Goal: Find contact information: Find contact information

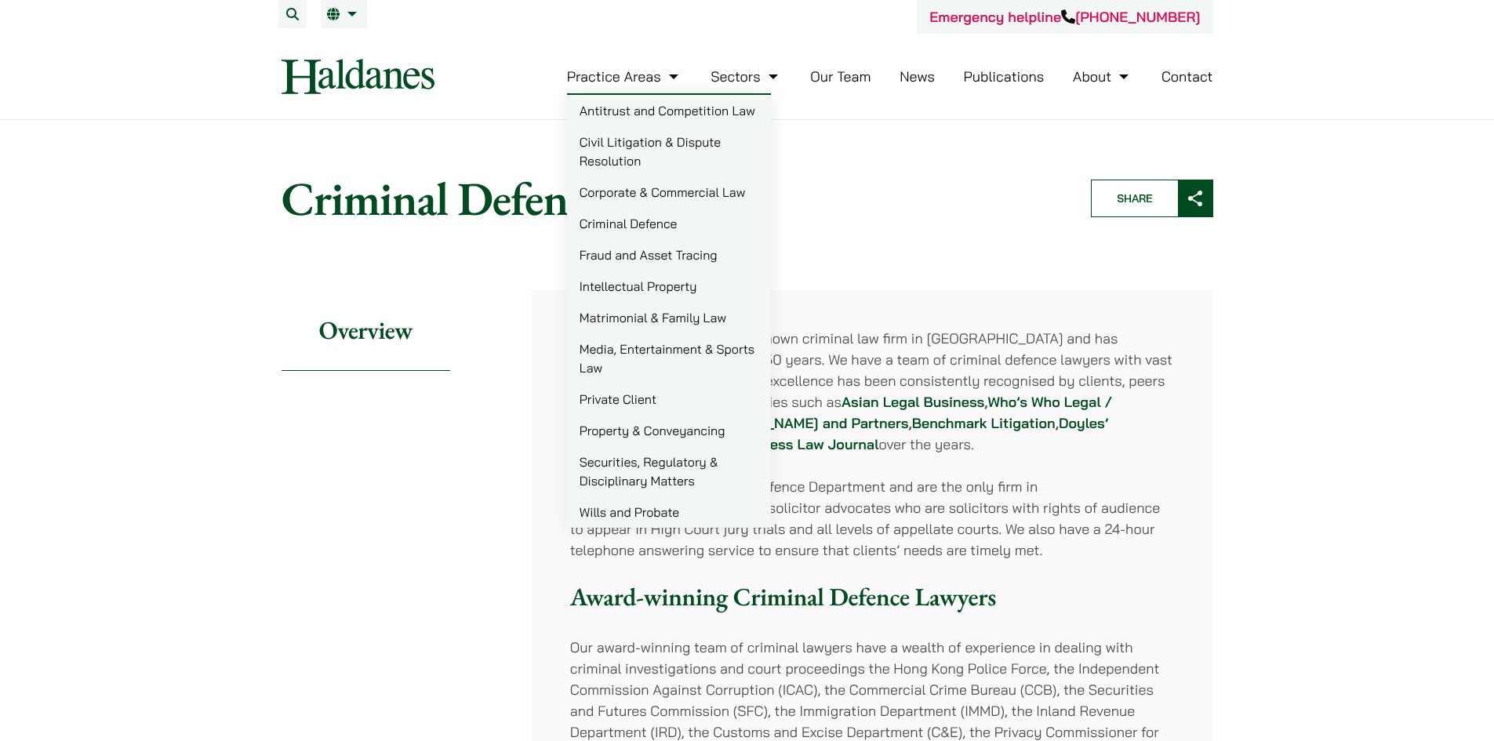
click at [607, 324] on link "Matrimonial & Family Law" at bounding box center [669, 317] width 204 height 31
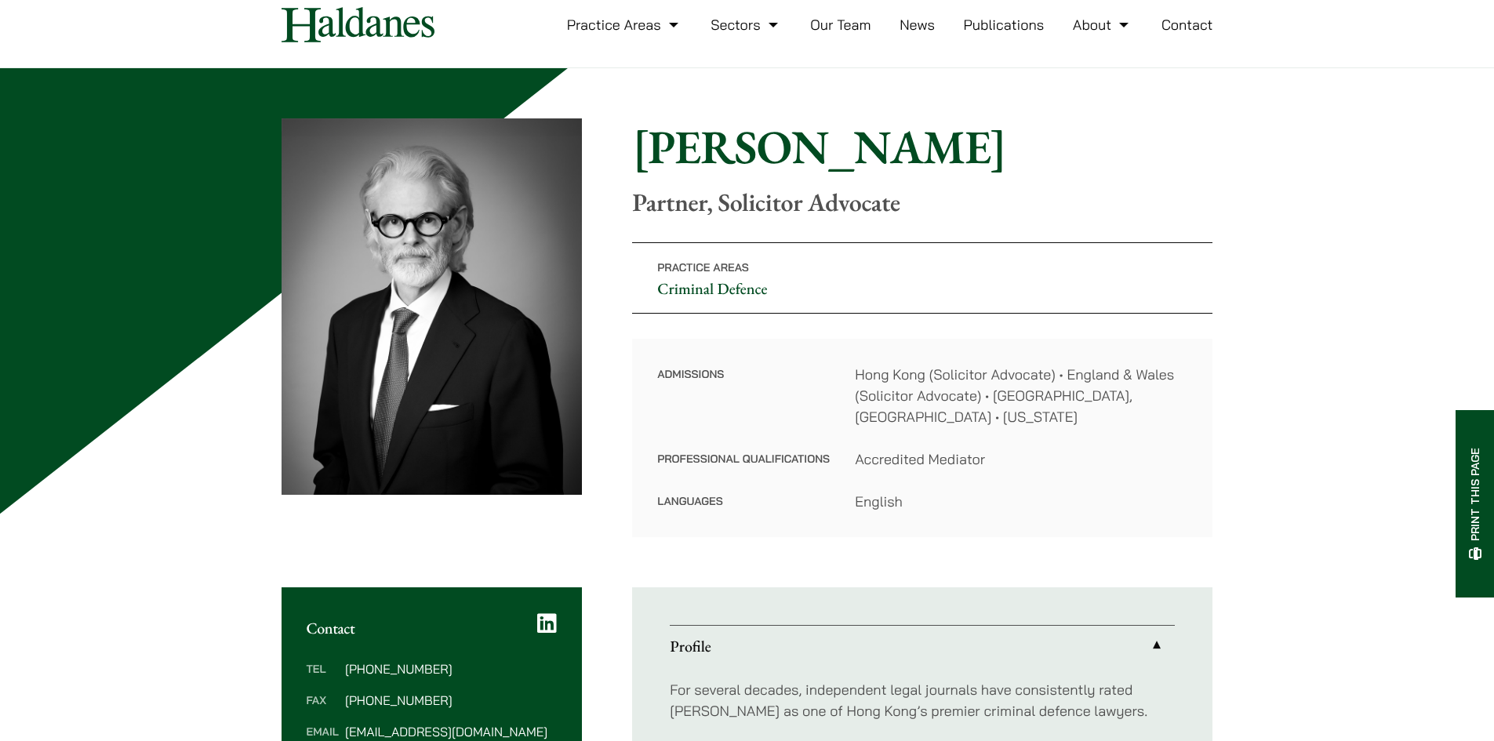
scroll to position [157, 0]
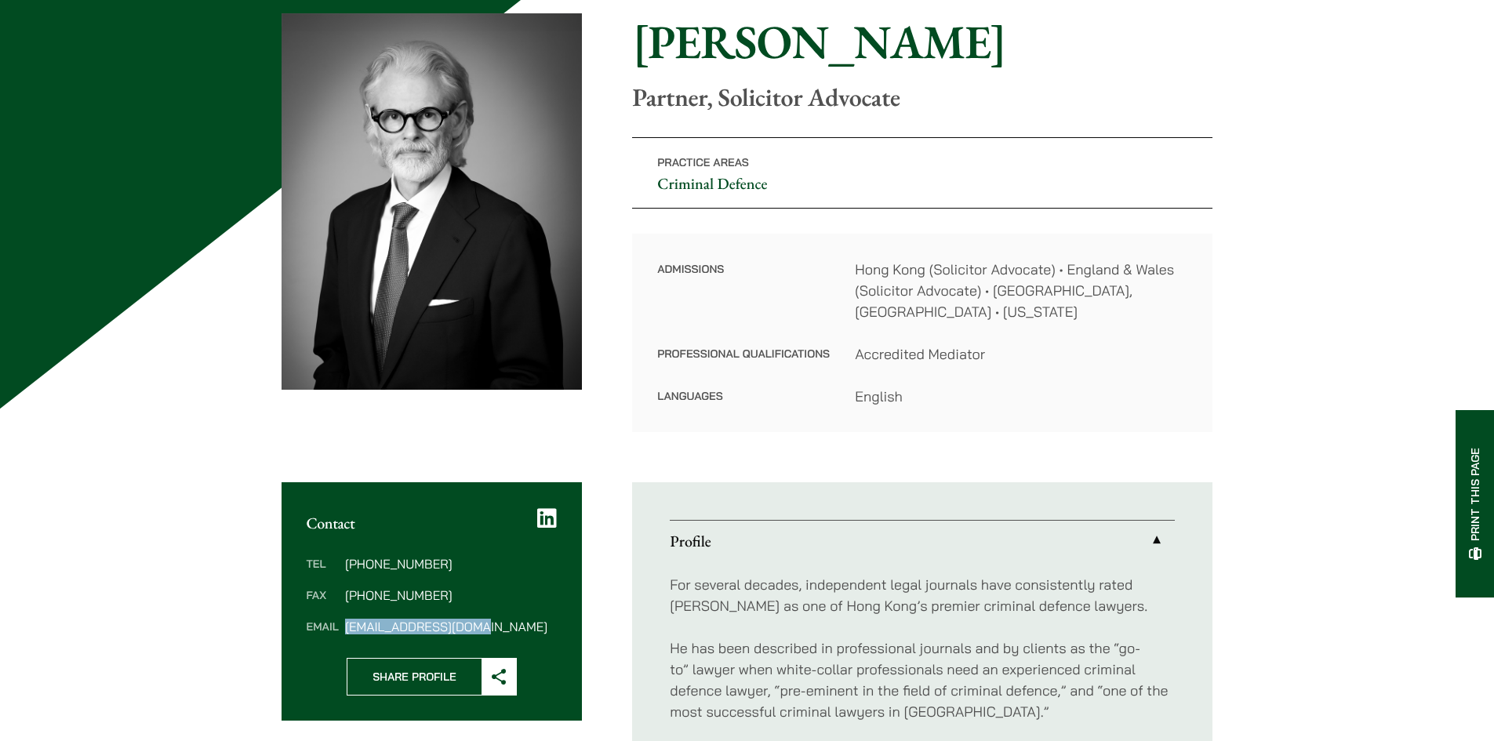
drag, startPoint x: 430, startPoint y: 603, endPoint x: 349, endPoint y: 612, distance: 81.2
click at [349, 620] on dd "midgley@haldanes.com" at bounding box center [451, 626] width 212 height 13
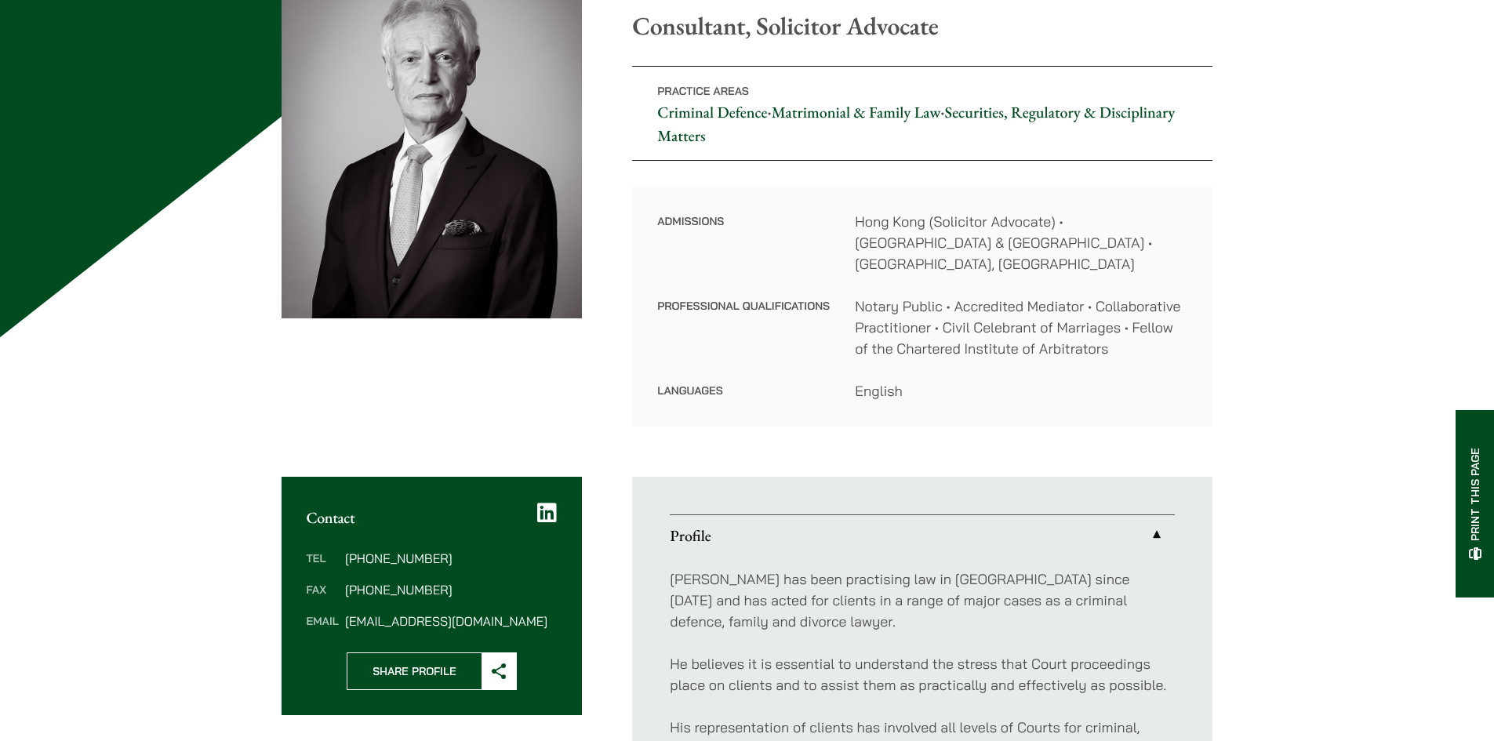
scroll to position [235, 0]
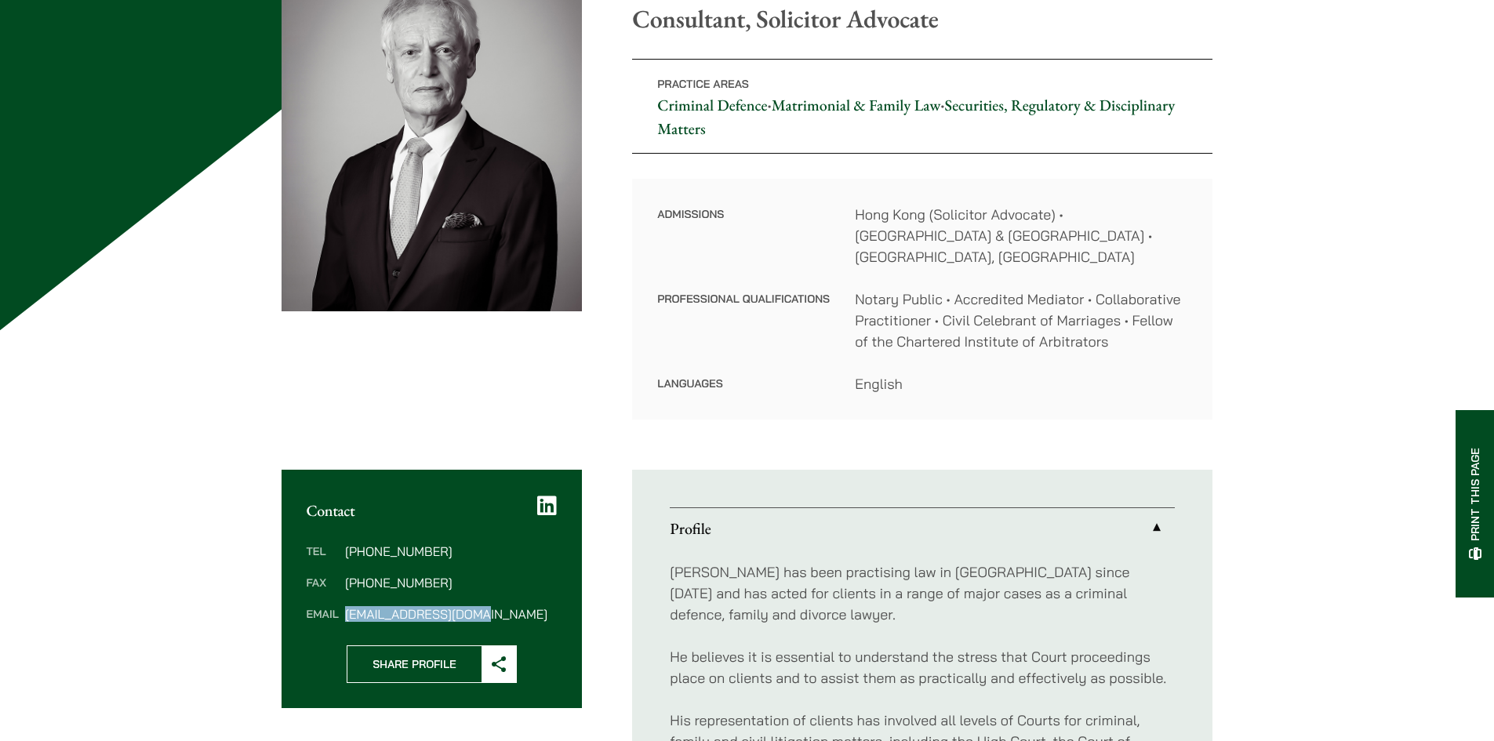
drag, startPoint x: 507, startPoint y: 591, endPoint x: 347, endPoint y: 597, distance: 160.9
click at [347, 608] on dd "GNBooth@haldanes.com" at bounding box center [451, 614] width 212 height 13
copy dd "GNBooth@haldanes.com"
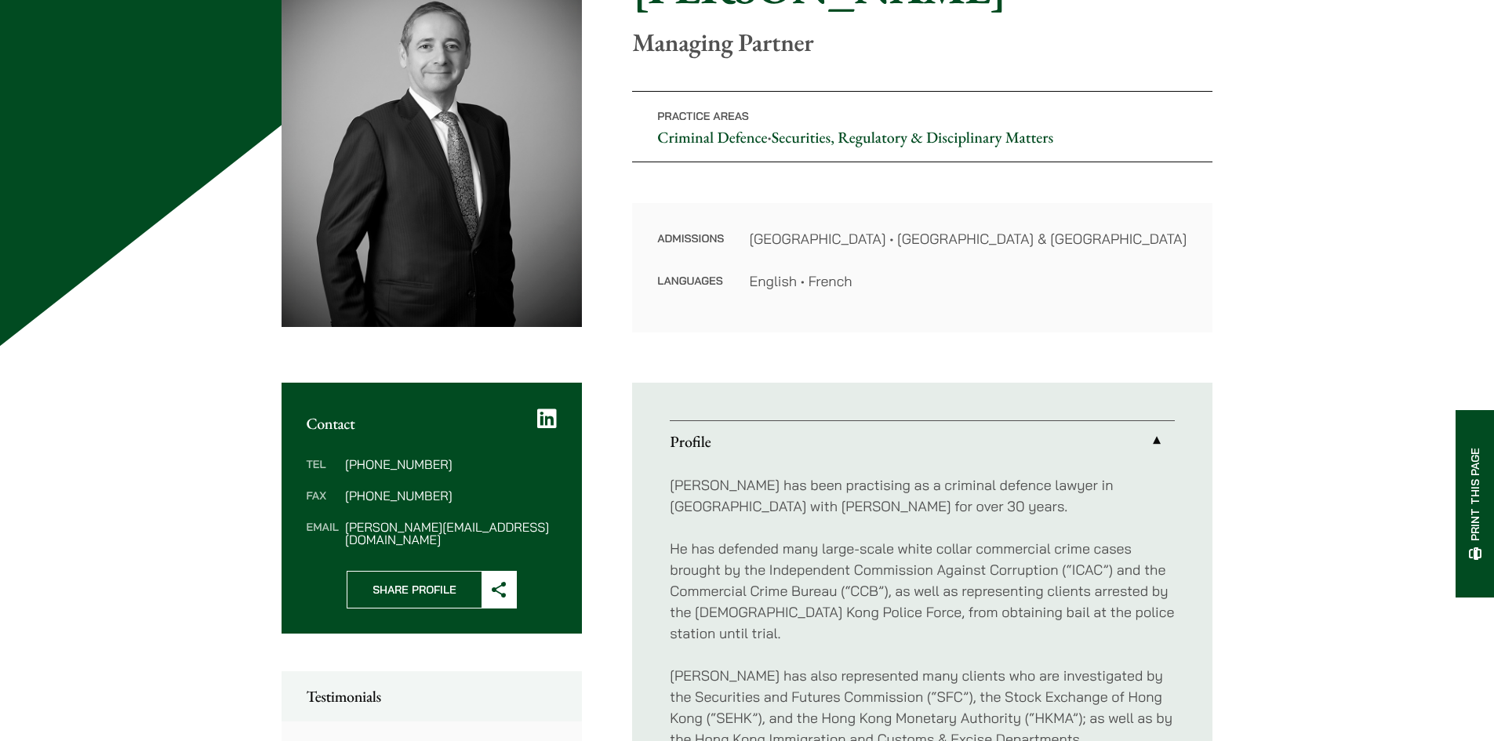
scroll to position [235, 0]
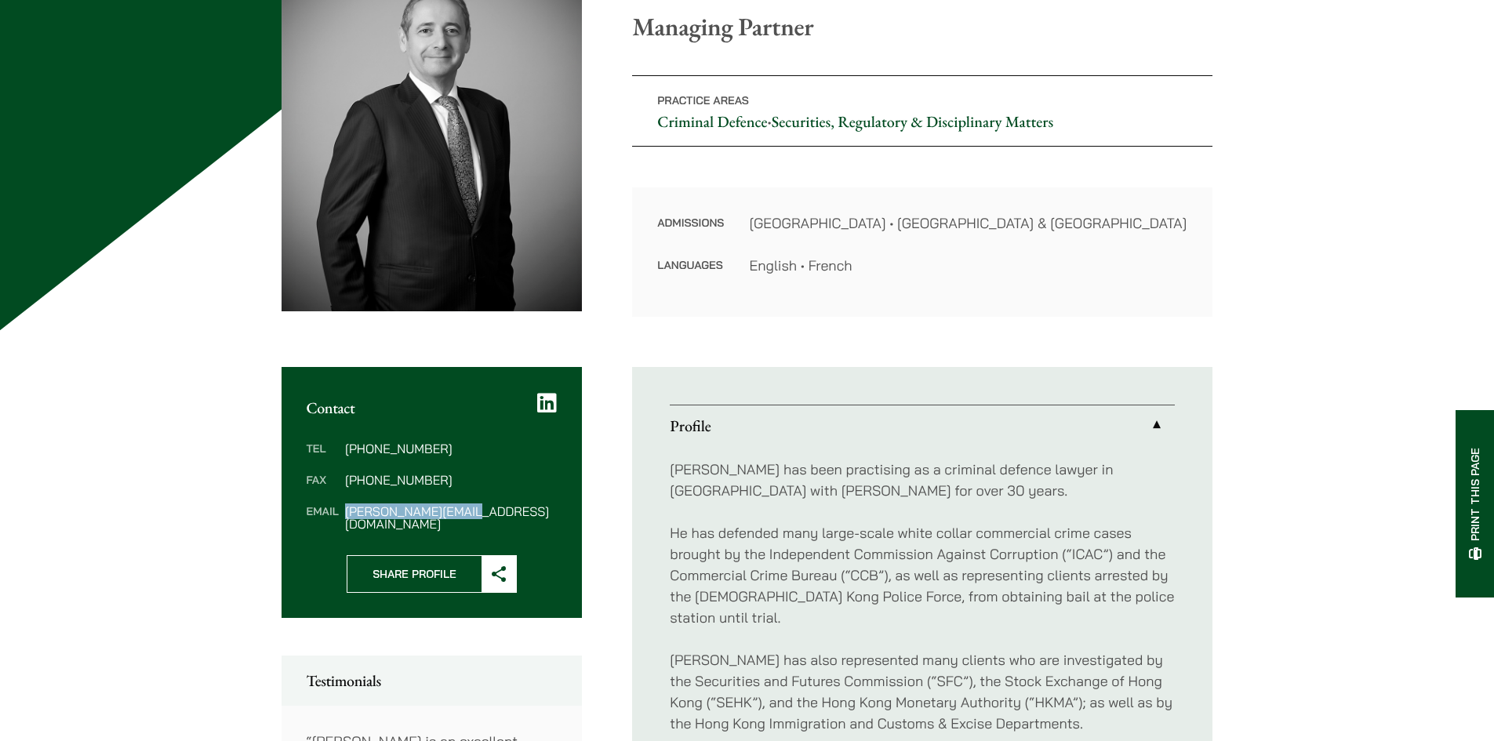
drag, startPoint x: 510, startPoint y: 510, endPoint x: 342, endPoint y: 518, distance: 168.0
click at [342, 518] on div "Tel (852) 2230 2887 Fax (852) 2845 1637 Email powner@haldanes.com" at bounding box center [431, 486] width 301 height 138
copy dd "powner@haldanes.com"
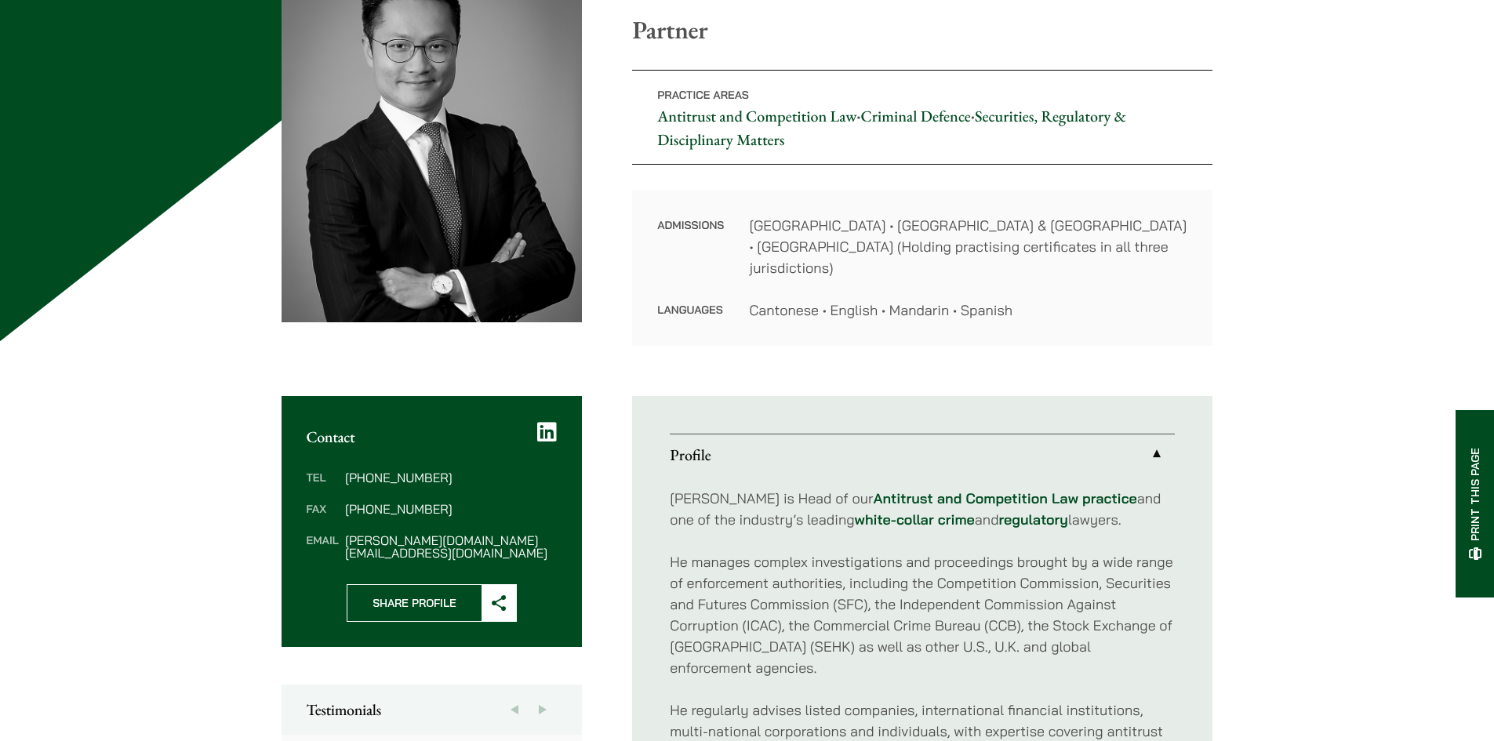
scroll to position [235, 0]
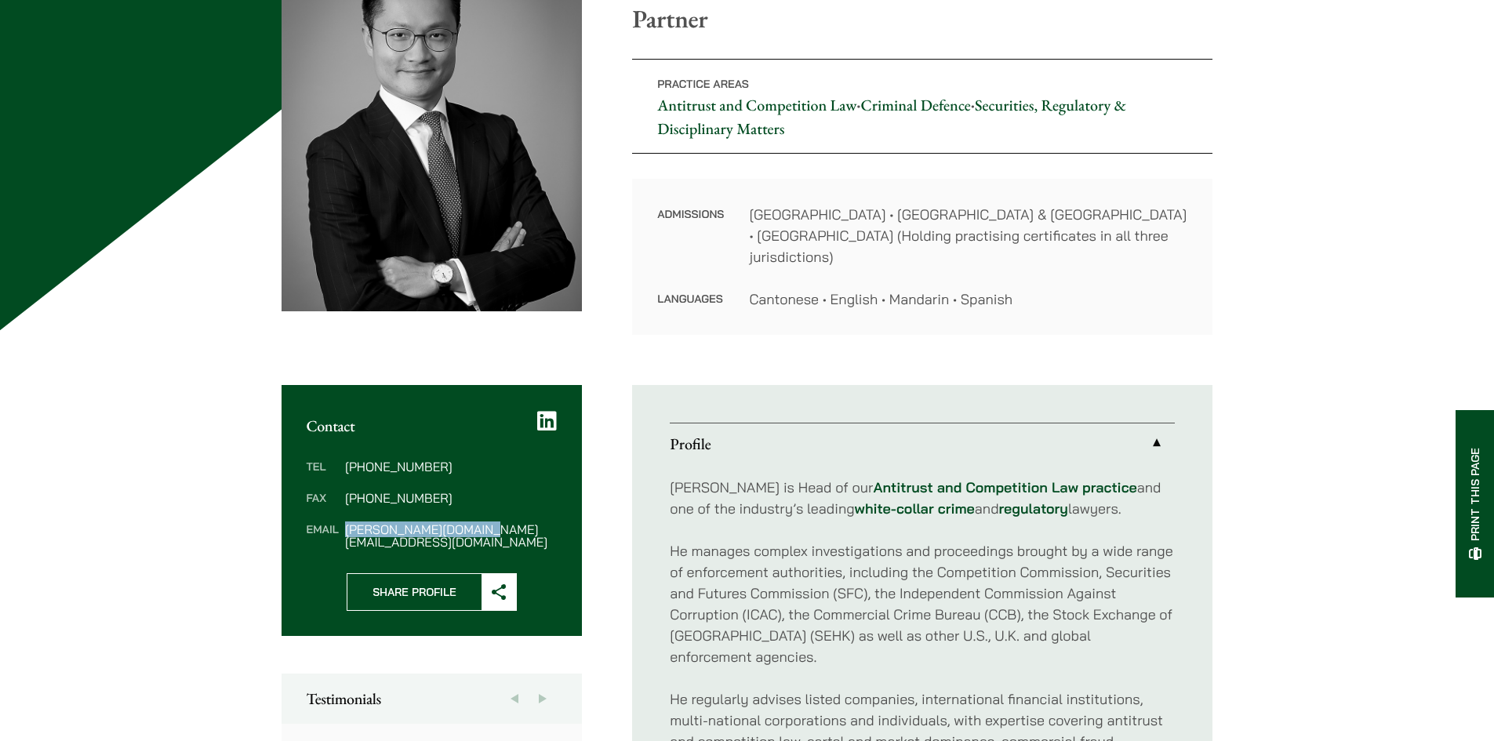
drag, startPoint x: 515, startPoint y: 512, endPoint x: 347, endPoint y: 516, distance: 168.6
click at [347, 523] on dd "[PERSON_NAME][DOMAIN_NAME][EMAIL_ADDRESS][DOMAIN_NAME]" at bounding box center [451, 535] width 212 height 25
copy dd "[PERSON_NAME][DOMAIN_NAME][EMAIL_ADDRESS][DOMAIN_NAME]"
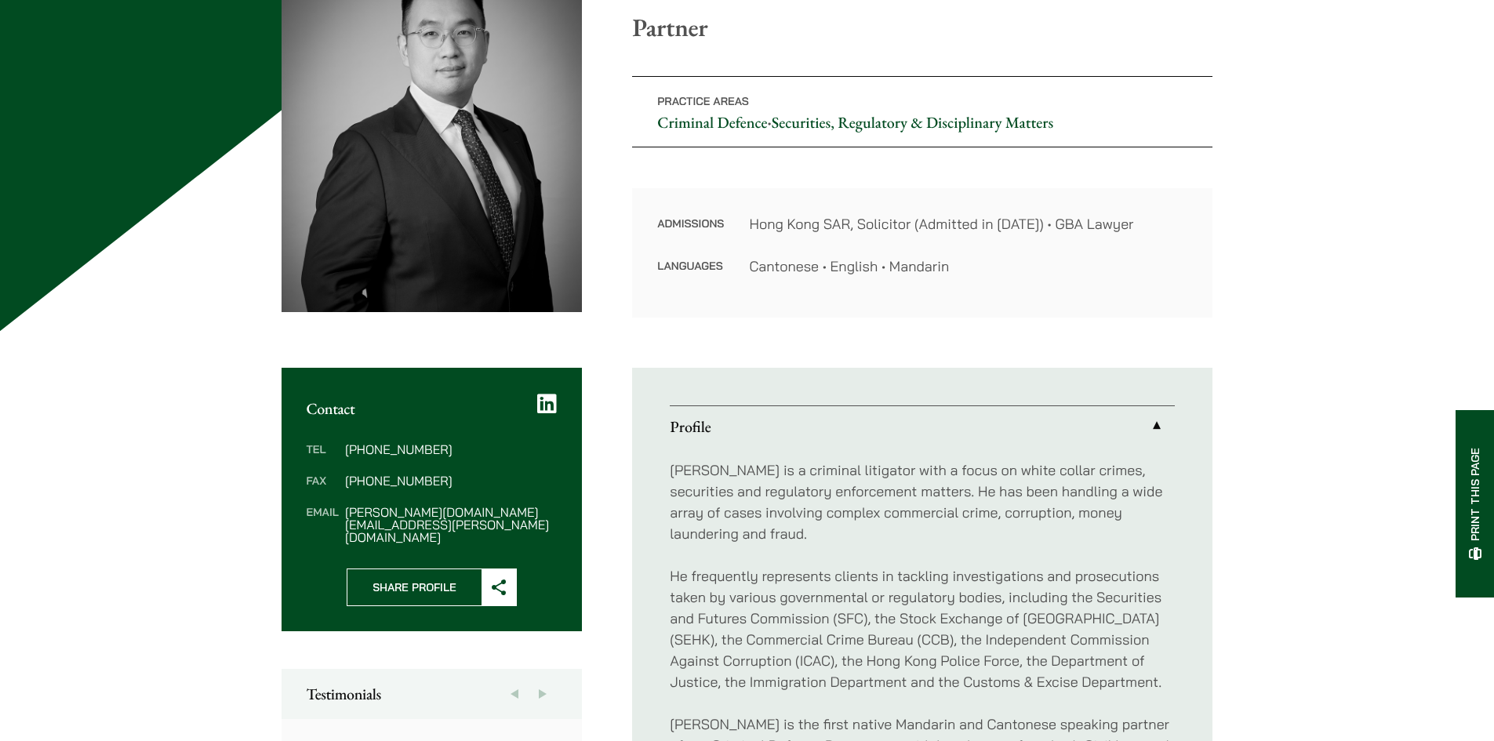
scroll to position [235, 0]
drag, startPoint x: 508, startPoint y: 516, endPoint x: 341, endPoint y: 518, distance: 167.0
click at [341, 518] on div "Tel (852) 2230 2823 Fax (852) 2845 1637 Email paul.wang@haldanes.com" at bounding box center [431, 492] width 301 height 151
copy dl "paul.wang@haldanes.com"
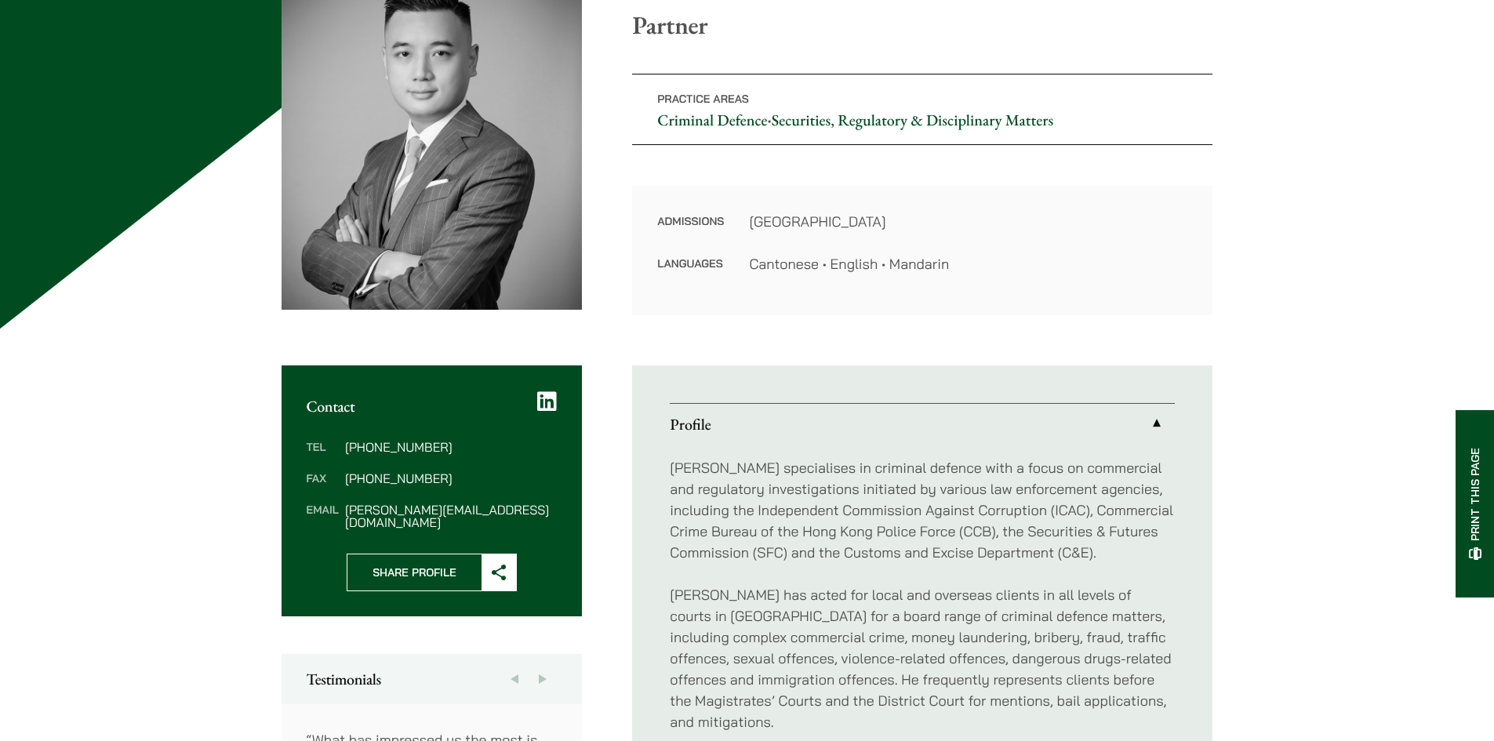
scroll to position [314, 0]
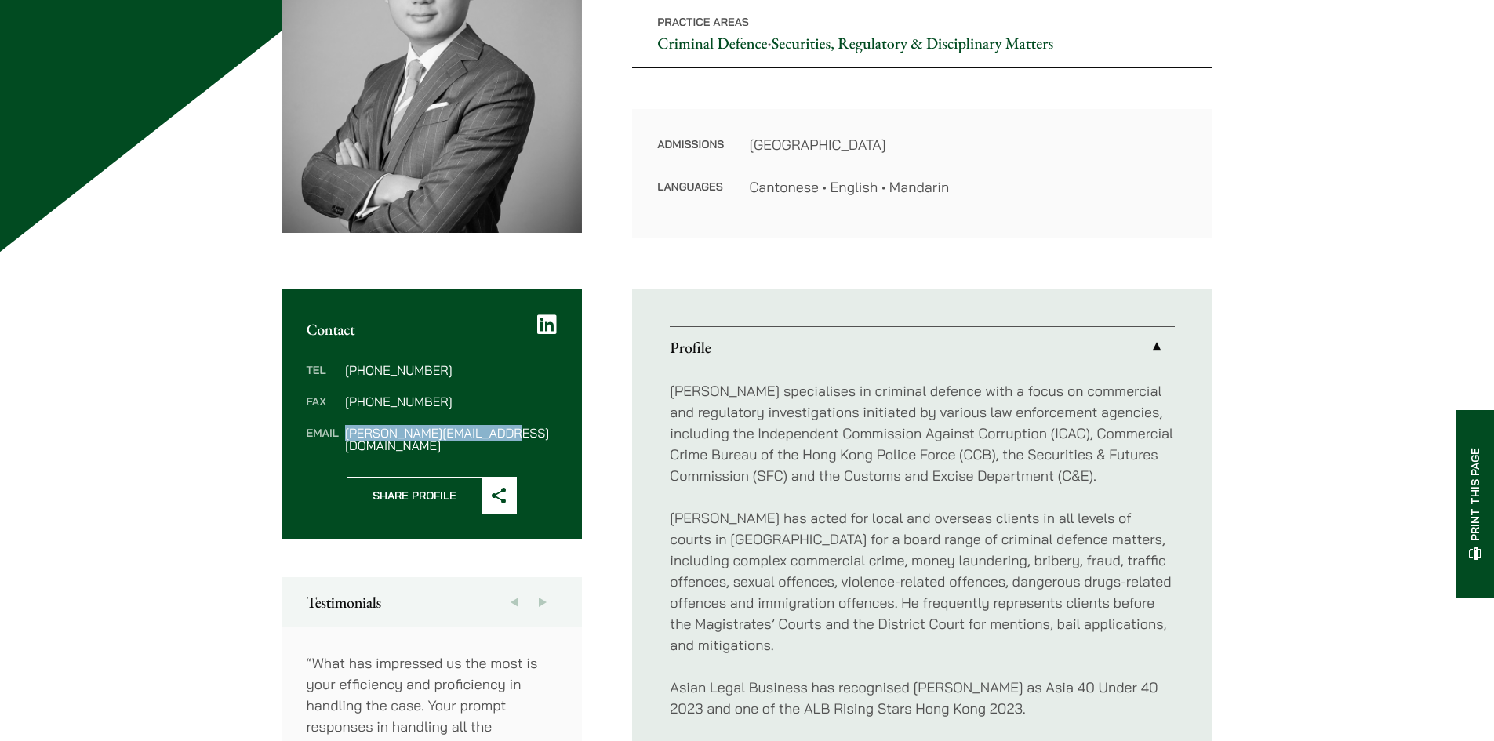
drag, startPoint x: 539, startPoint y: 433, endPoint x: 343, endPoint y: 430, distance: 196.0
click at [343, 430] on dl "Tel (852) 2230 2842 Fax (852) 2845 1637 Email timothy.wan@haldanes.com" at bounding box center [432, 408] width 251 height 88
copy dd "timothy.wan@haldanes.com"
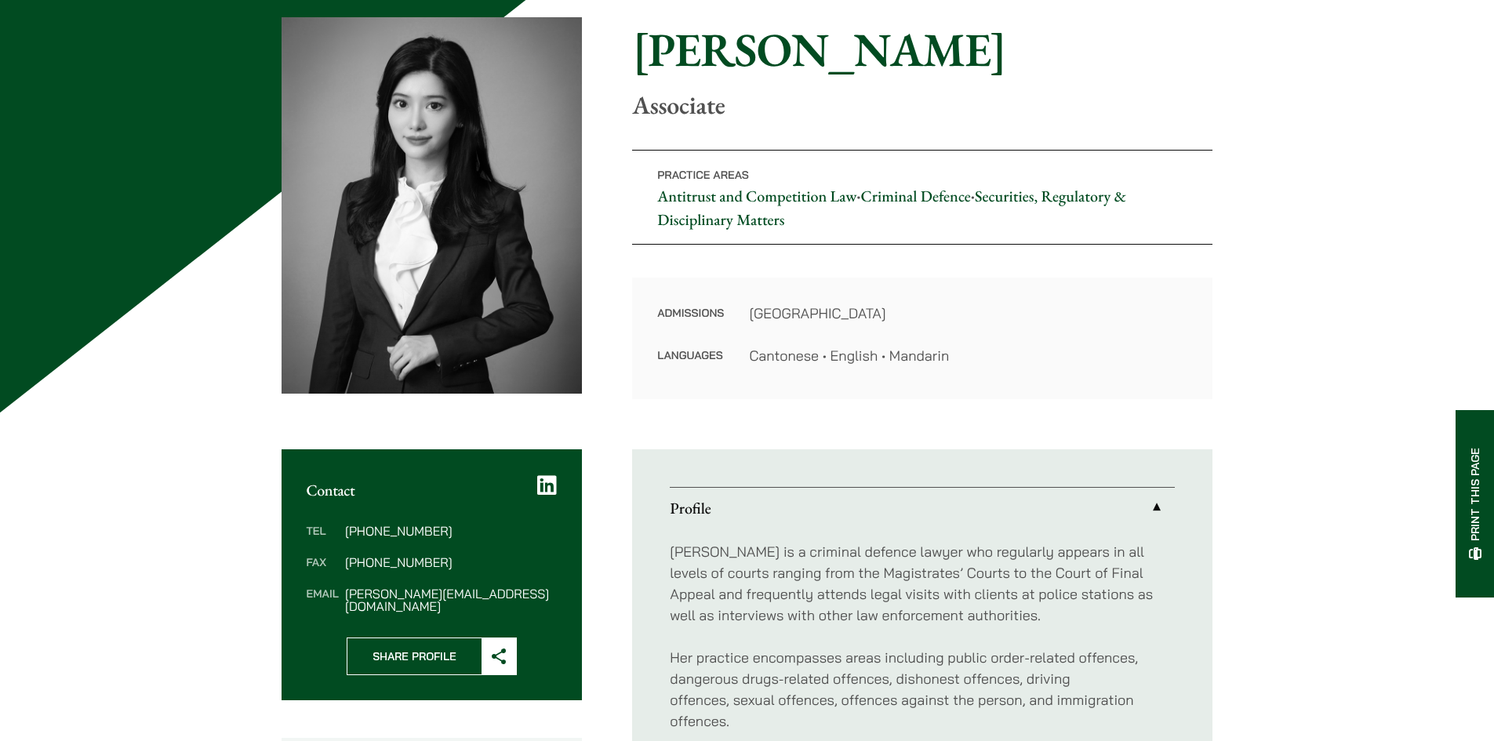
scroll to position [235, 0]
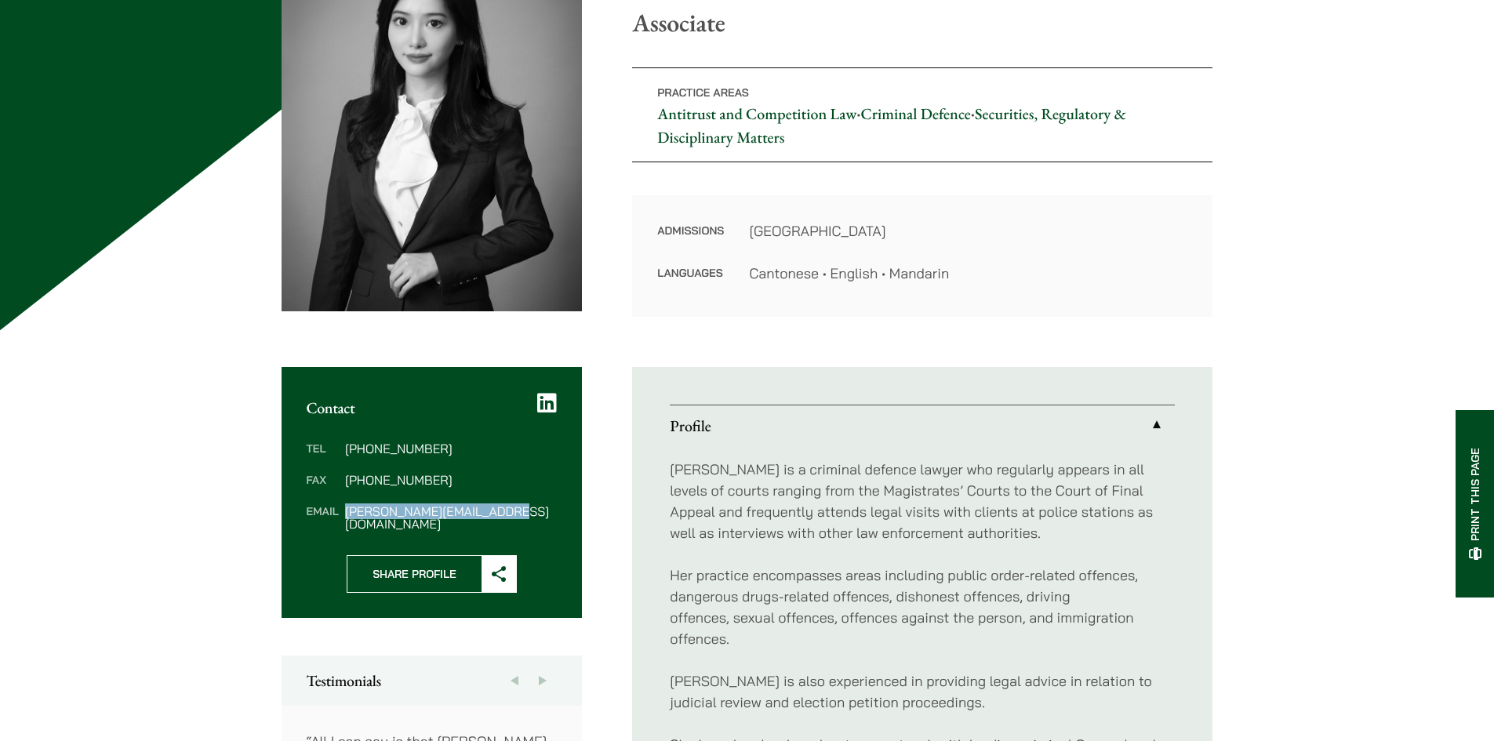
drag, startPoint x: 525, startPoint y: 512, endPoint x: 345, endPoint y: 510, distance: 180.4
click at [345, 510] on dd "florence.yan@haldanes.com" at bounding box center [451, 517] width 212 height 25
copy dd "florence.yan@haldanes.com"
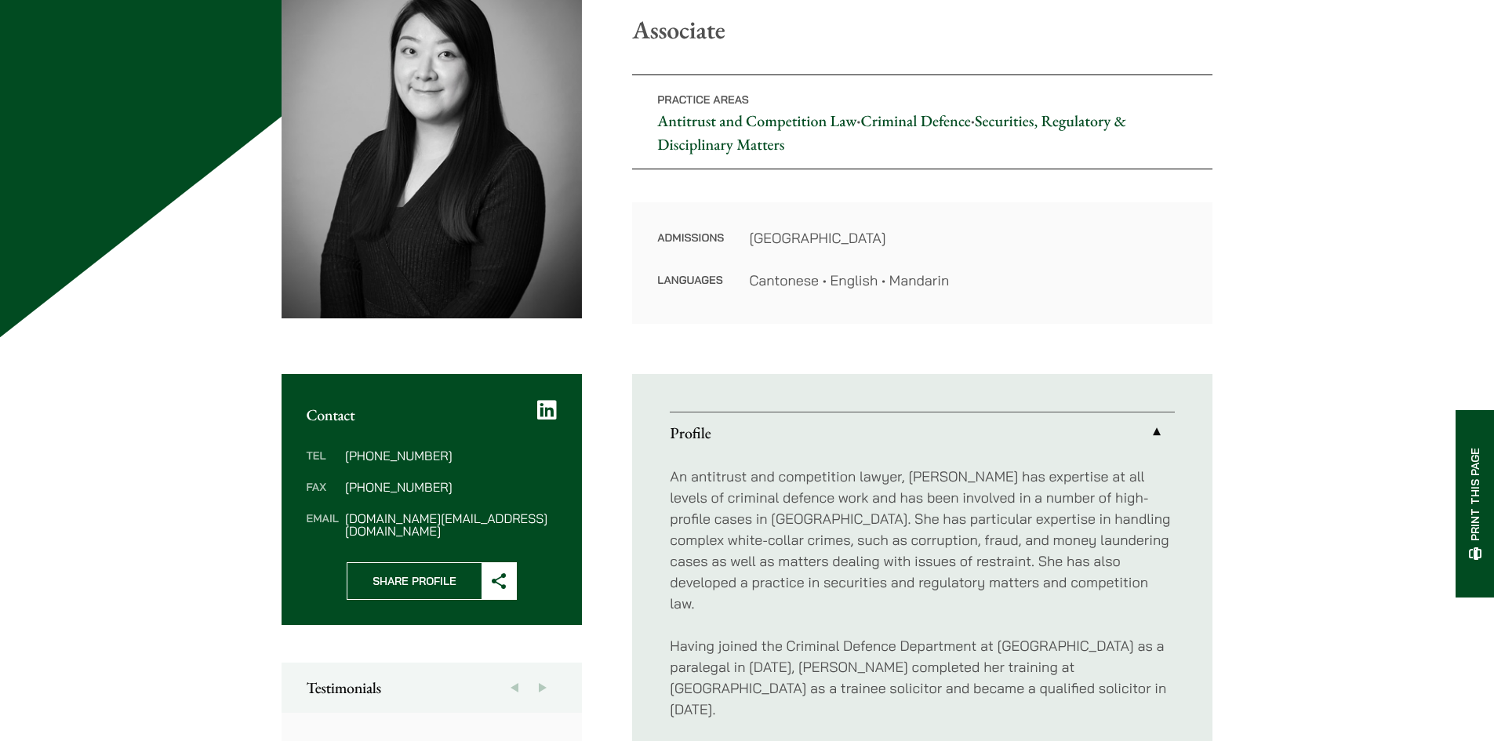
scroll to position [235, 0]
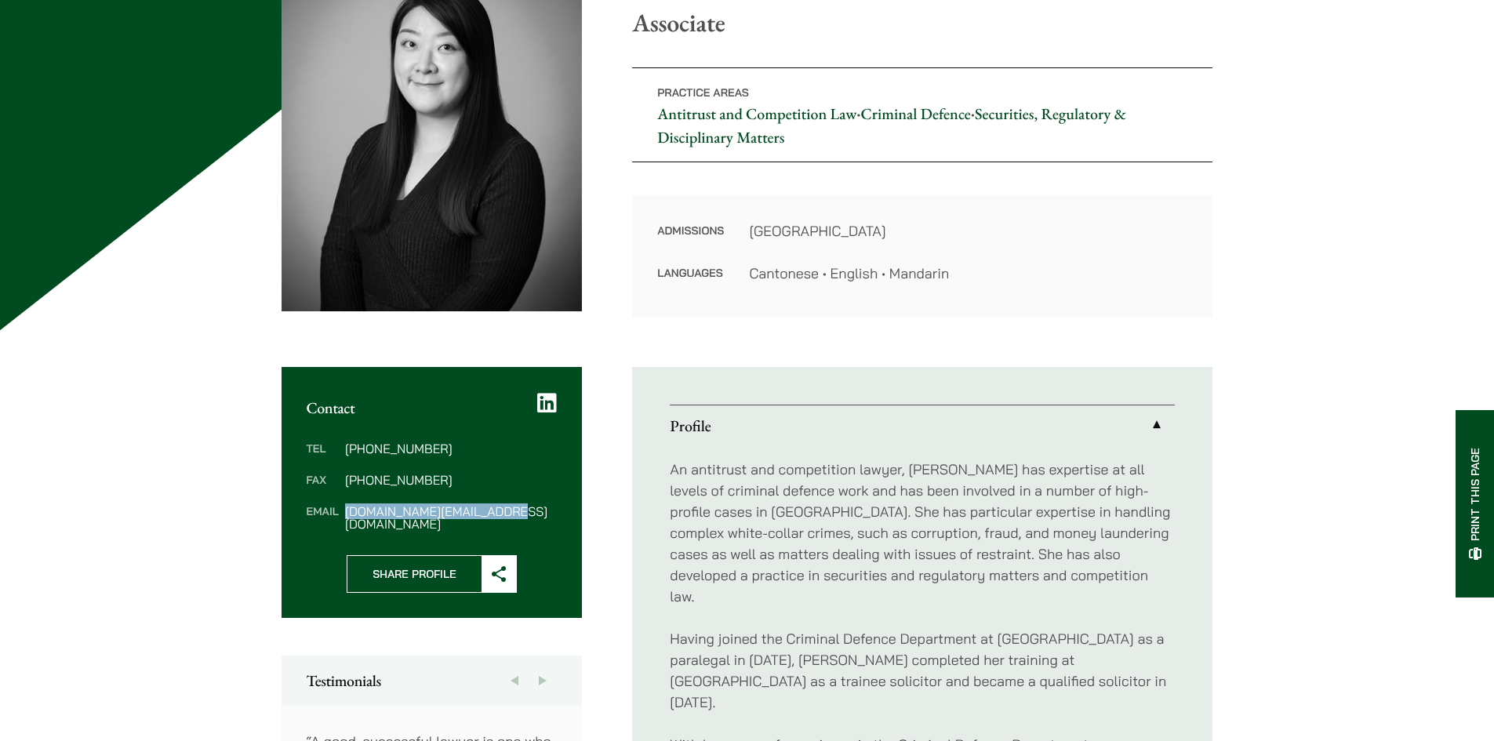
drag, startPoint x: 529, startPoint y: 515, endPoint x: 344, endPoint y: 510, distance: 185.1
click at [345, 510] on dd "[DOMAIN_NAME][EMAIL_ADDRESS][DOMAIN_NAME]" at bounding box center [451, 517] width 212 height 25
copy dd "[DOMAIN_NAME][EMAIL_ADDRESS][DOMAIN_NAME]"
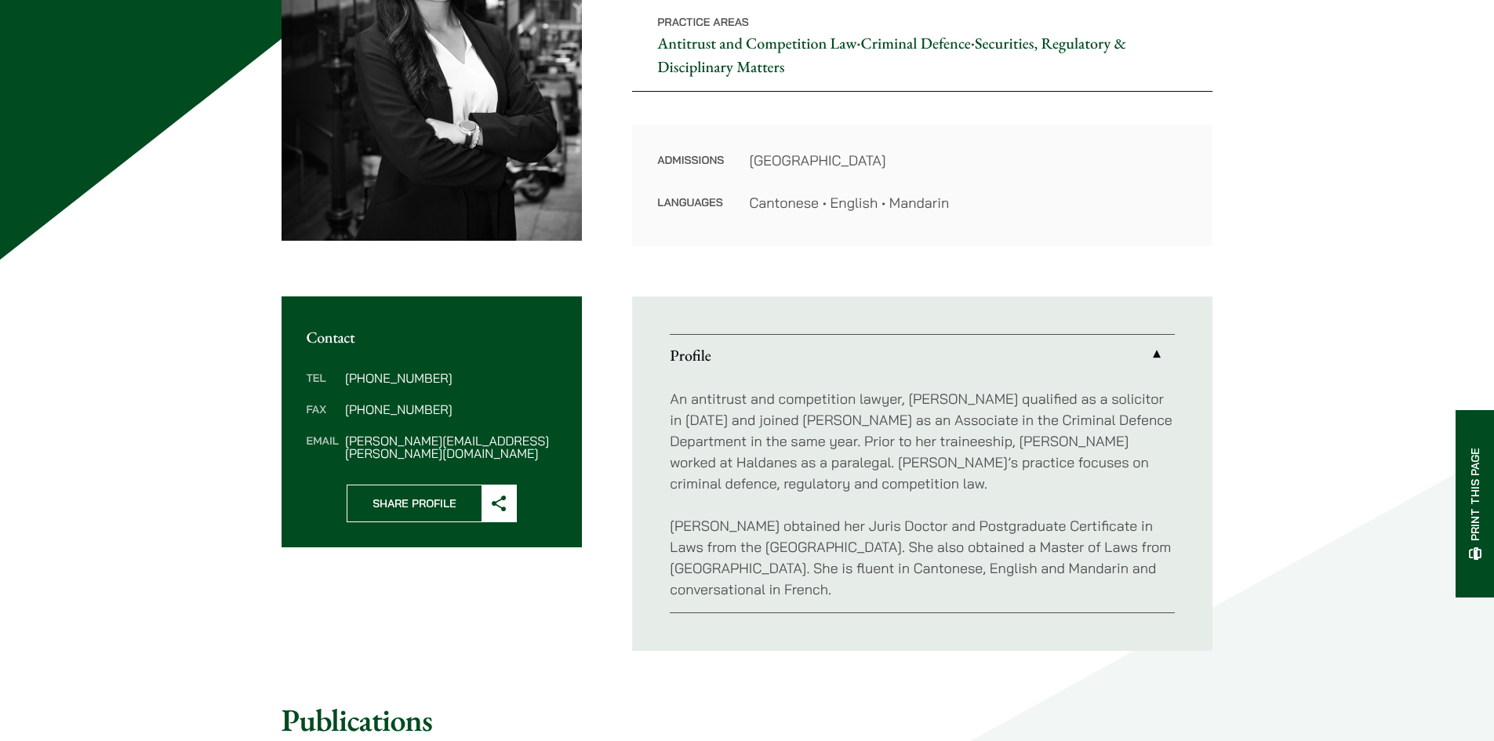
scroll to position [314, 0]
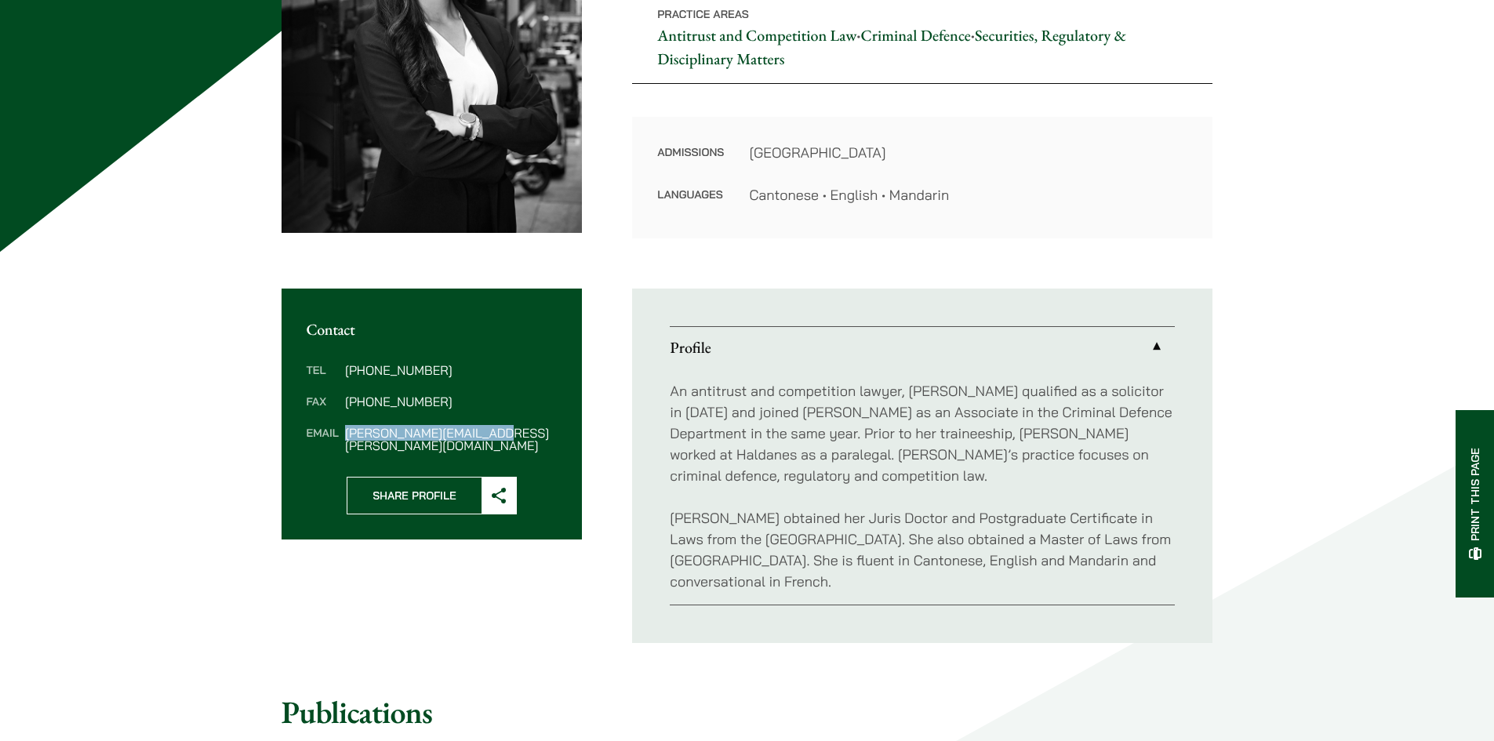
drag, startPoint x: 505, startPoint y: 424, endPoint x: 342, endPoint y: 427, distance: 163.1
click at [342, 427] on dl "Tel (852) 2230 2869 Fax (852) 2845 1637 Email joanne.lam@haldanes.com" at bounding box center [432, 408] width 251 height 88
copy dd "joanne.lam@haldanes.com"
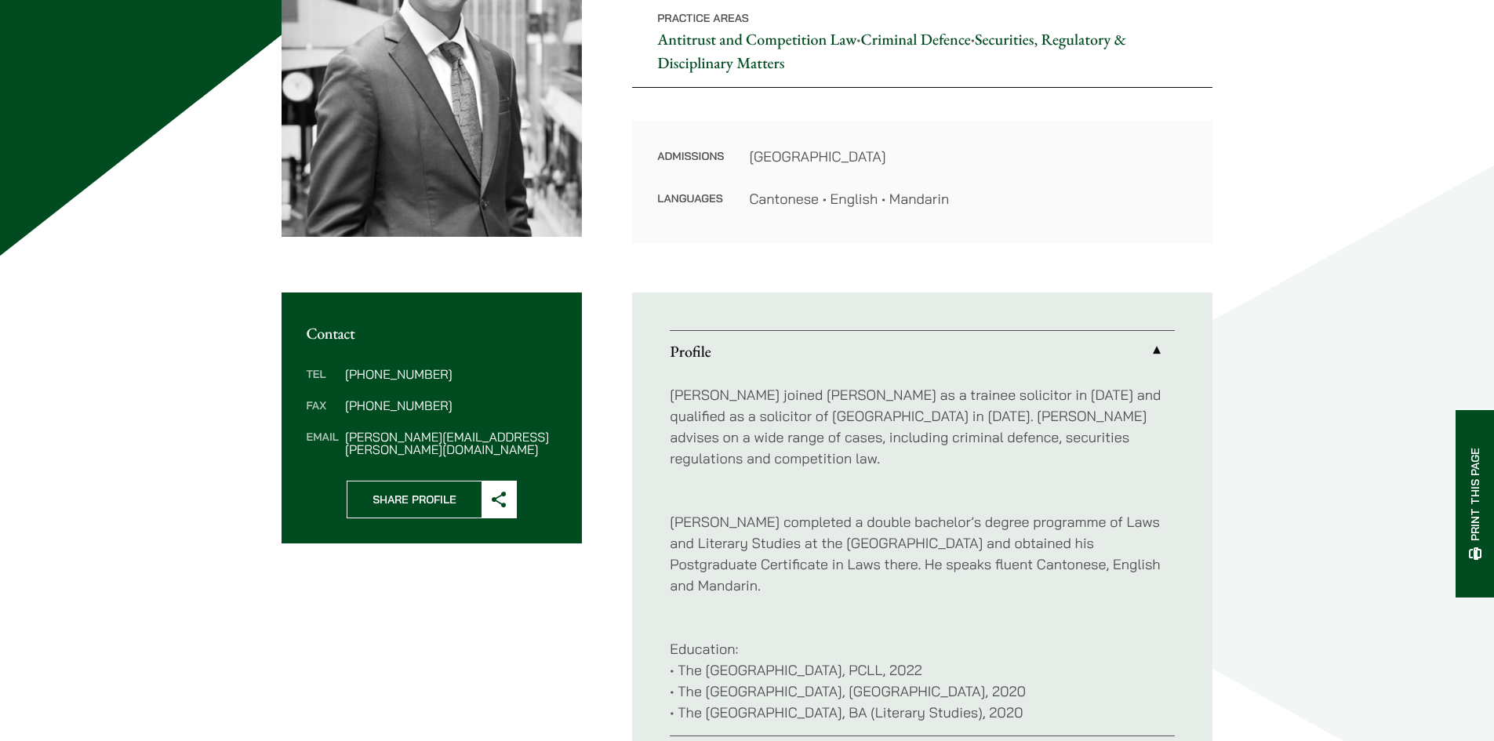
scroll to position [314, 0]
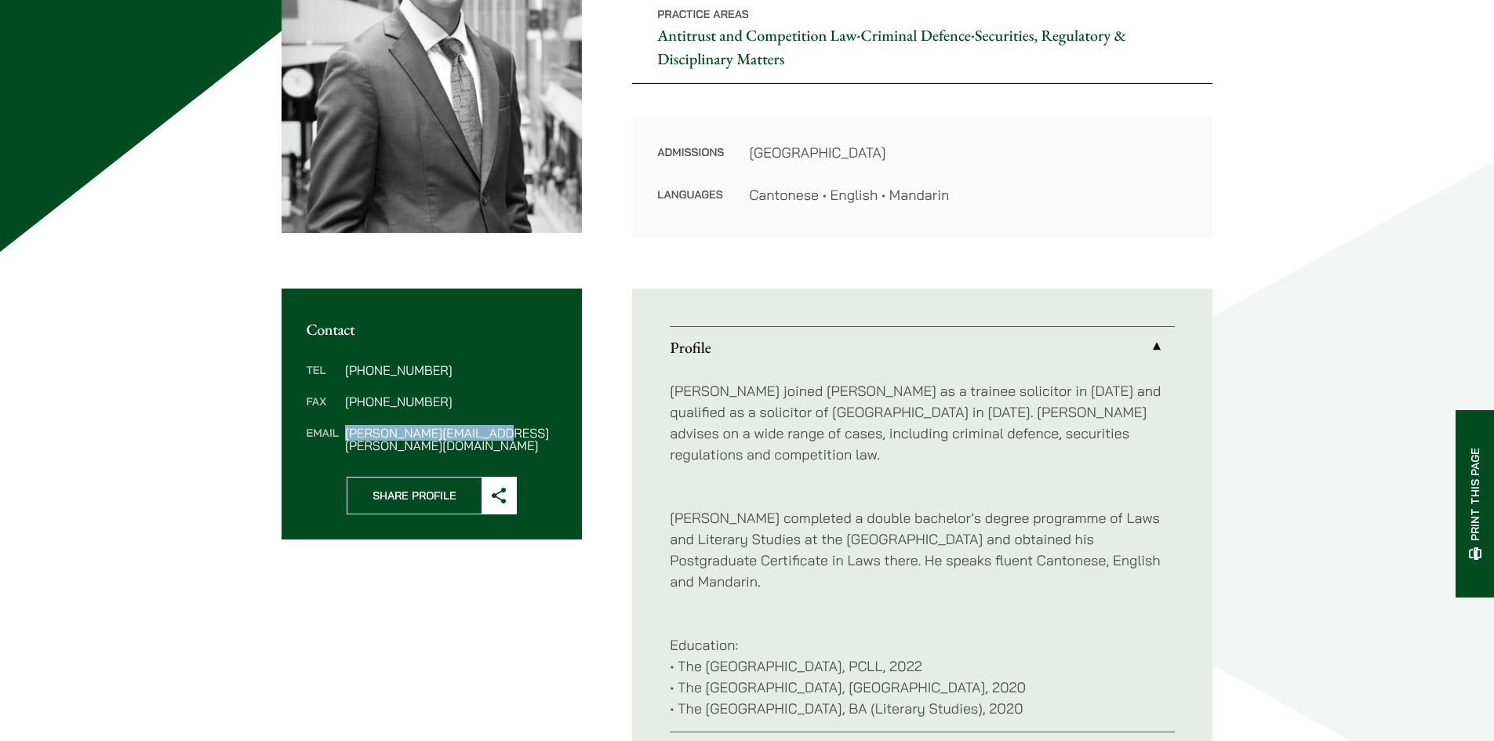
drag, startPoint x: 436, startPoint y: 432, endPoint x: 340, endPoint y: 441, distance: 96.0
click at [340, 441] on div "Tel (852) 2230 1408 Fax (852) 2845 1637 Email brian.fung@haldanes.com" at bounding box center [431, 408] width 301 height 138
copy dl "brian.fung@haldanes.com"
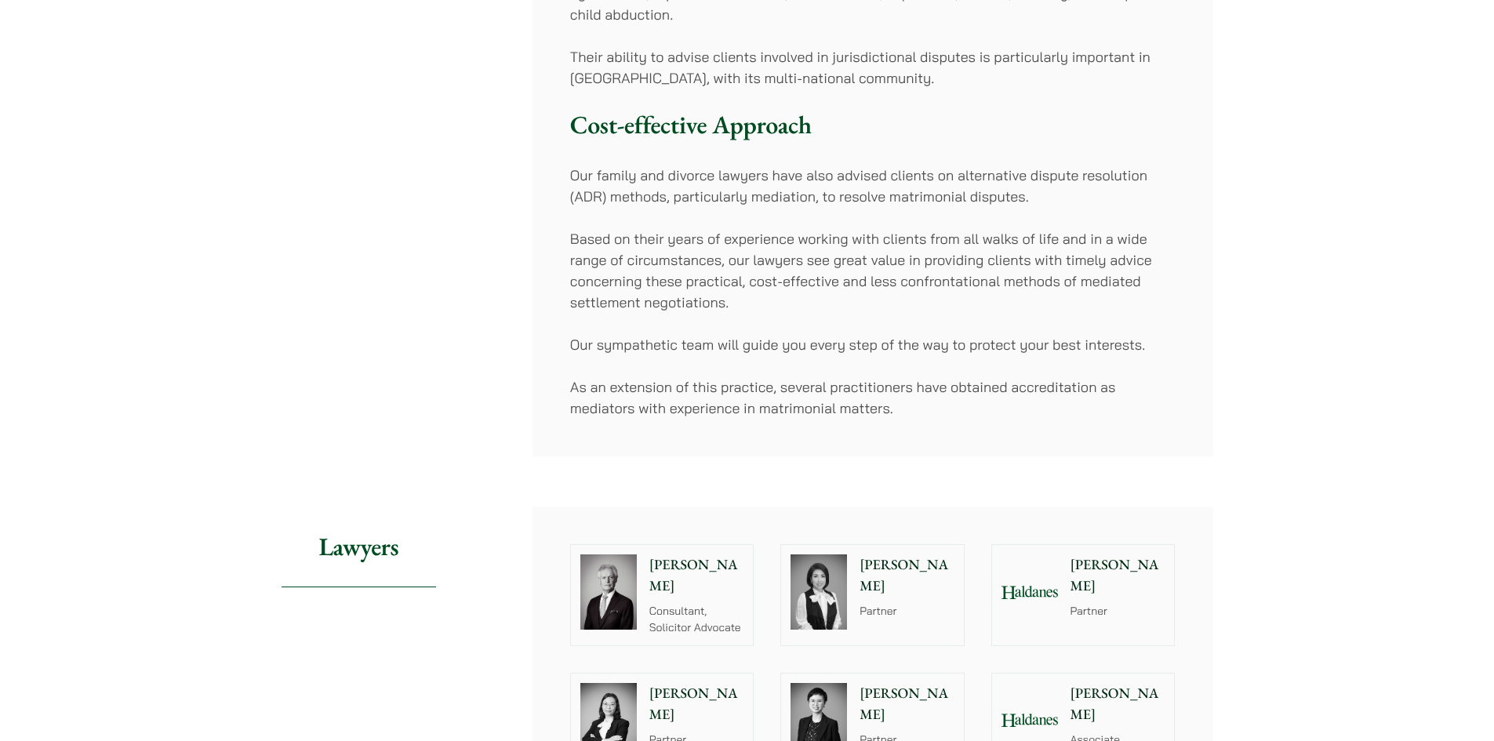
scroll to position [941, 0]
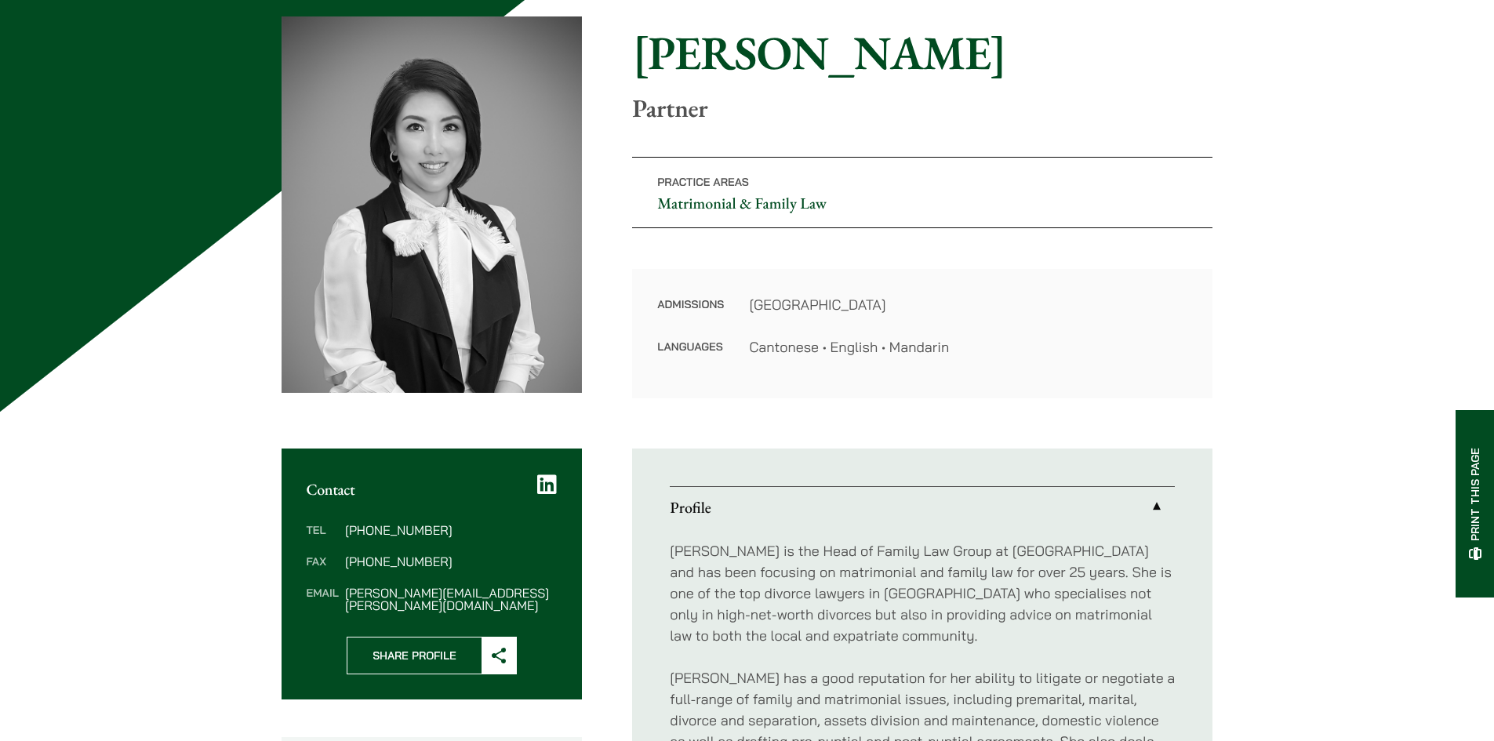
scroll to position [157, 0]
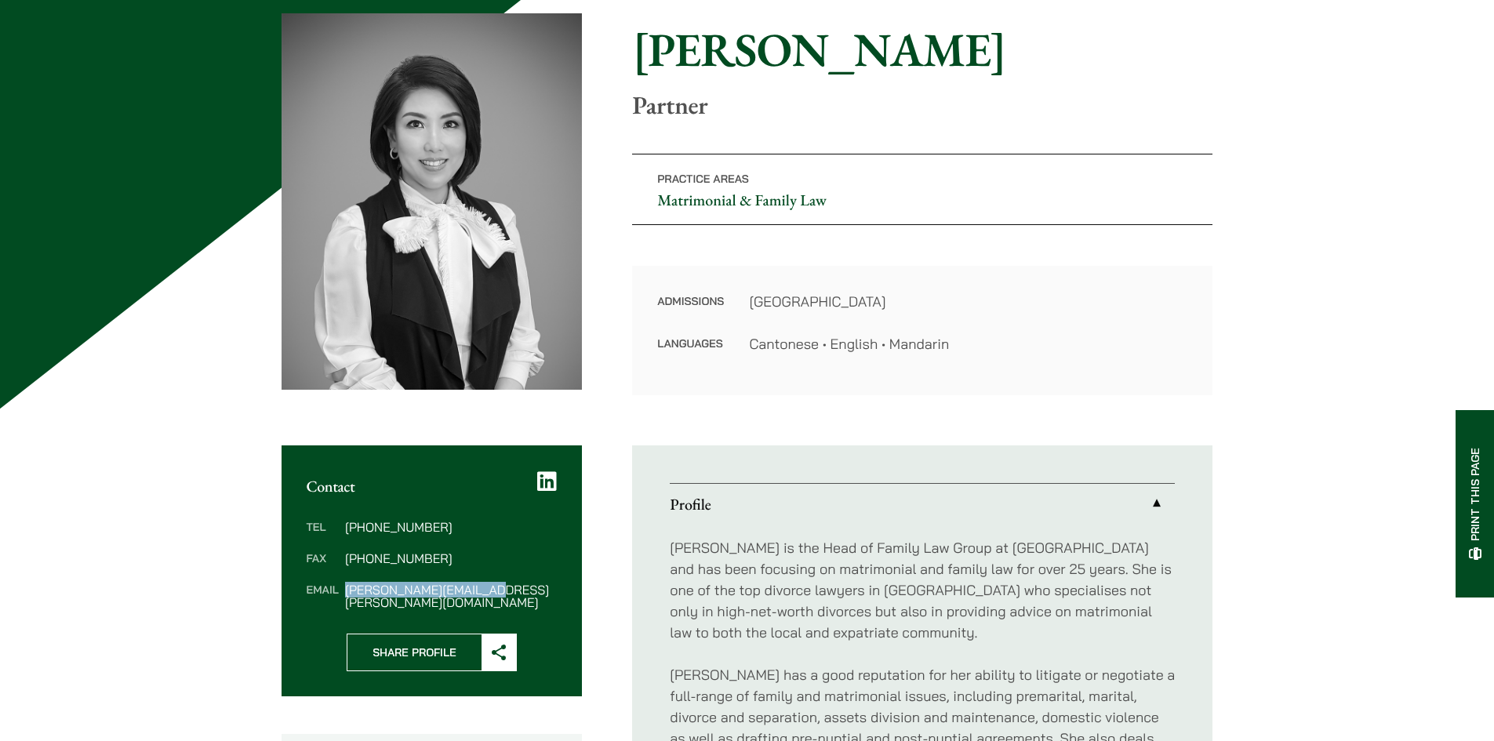
drag, startPoint x: 379, startPoint y: 583, endPoint x: 345, endPoint y: 593, distance: 35.0
click at [345, 593] on dl "Tel [PHONE_NUMBER] Fax [PHONE_NUMBER] Email [PERSON_NAME][EMAIL_ADDRESS][PERSON…" at bounding box center [432, 565] width 251 height 88
copy dd "[PERSON_NAME][EMAIL_ADDRESS][PERSON_NAME][DOMAIN_NAME]"
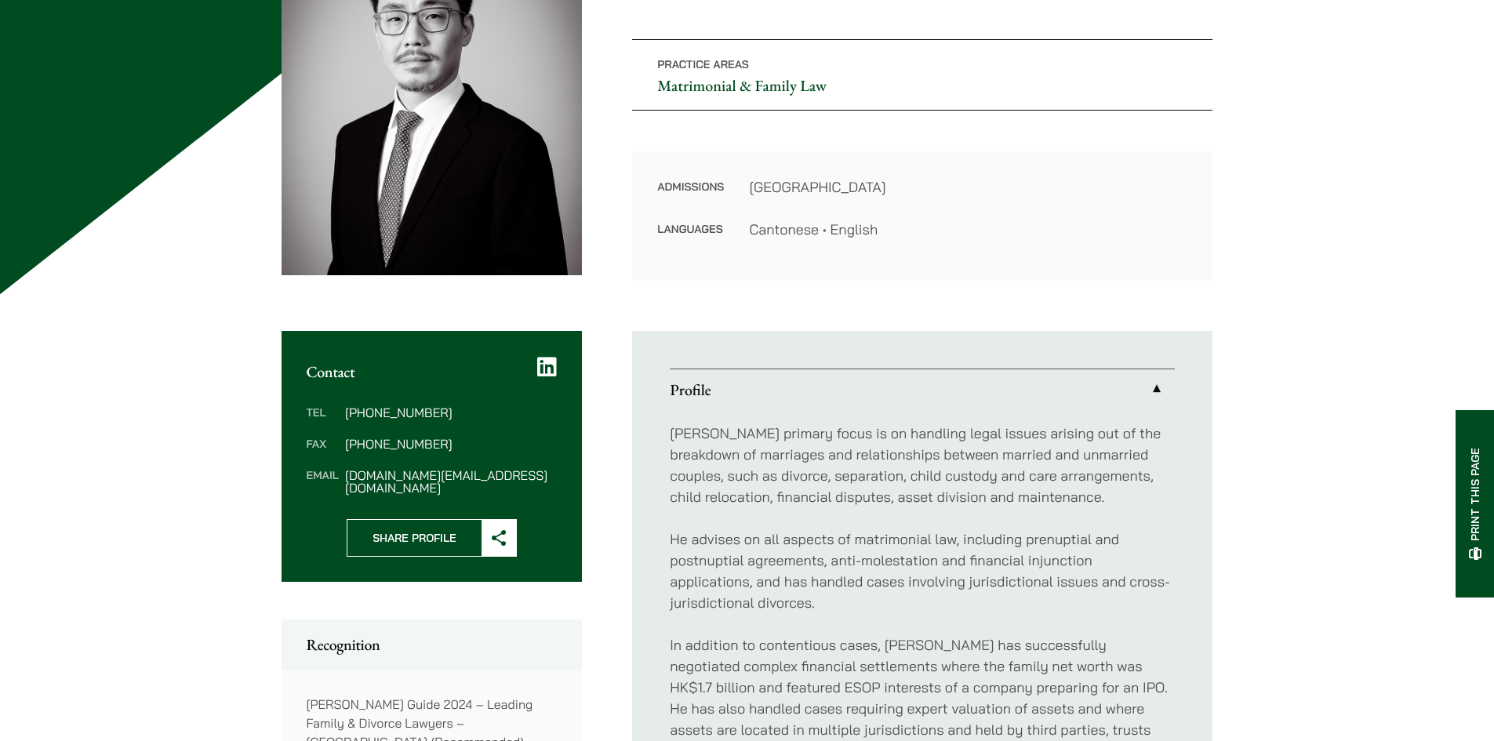
scroll to position [314, 0]
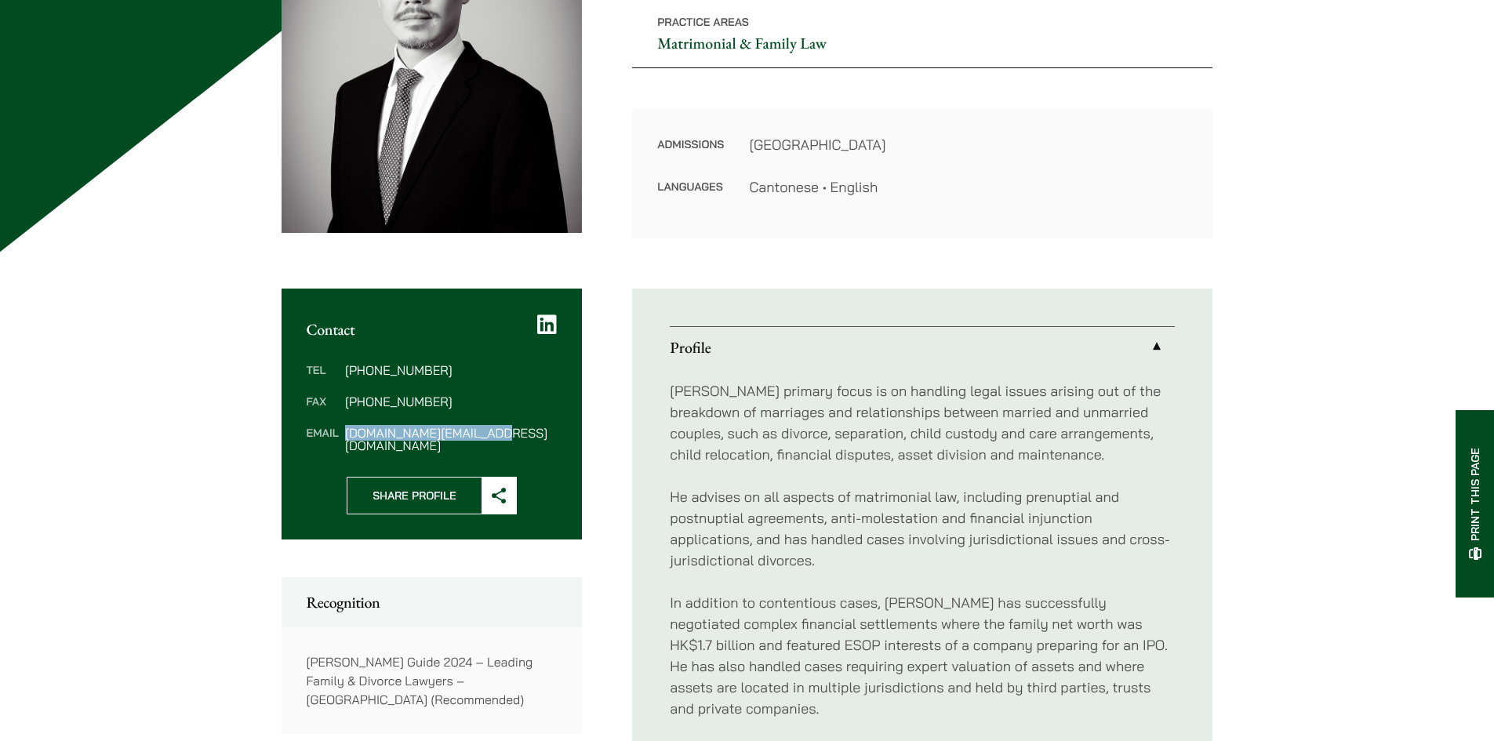
drag, startPoint x: 512, startPoint y: 429, endPoint x: 340, endPoint y: 427, distance: 172.5
click at [340, 427] on dl "Tel [PHONE_NUMBER] Fax [PHONE_NUMBER] Email [PERSON_NAME][DOMAIN_NAME][EMAIL_AD…" at bounding box center [432, 408] width 251 height 88
copy dl "willard.li@haldanes.com"
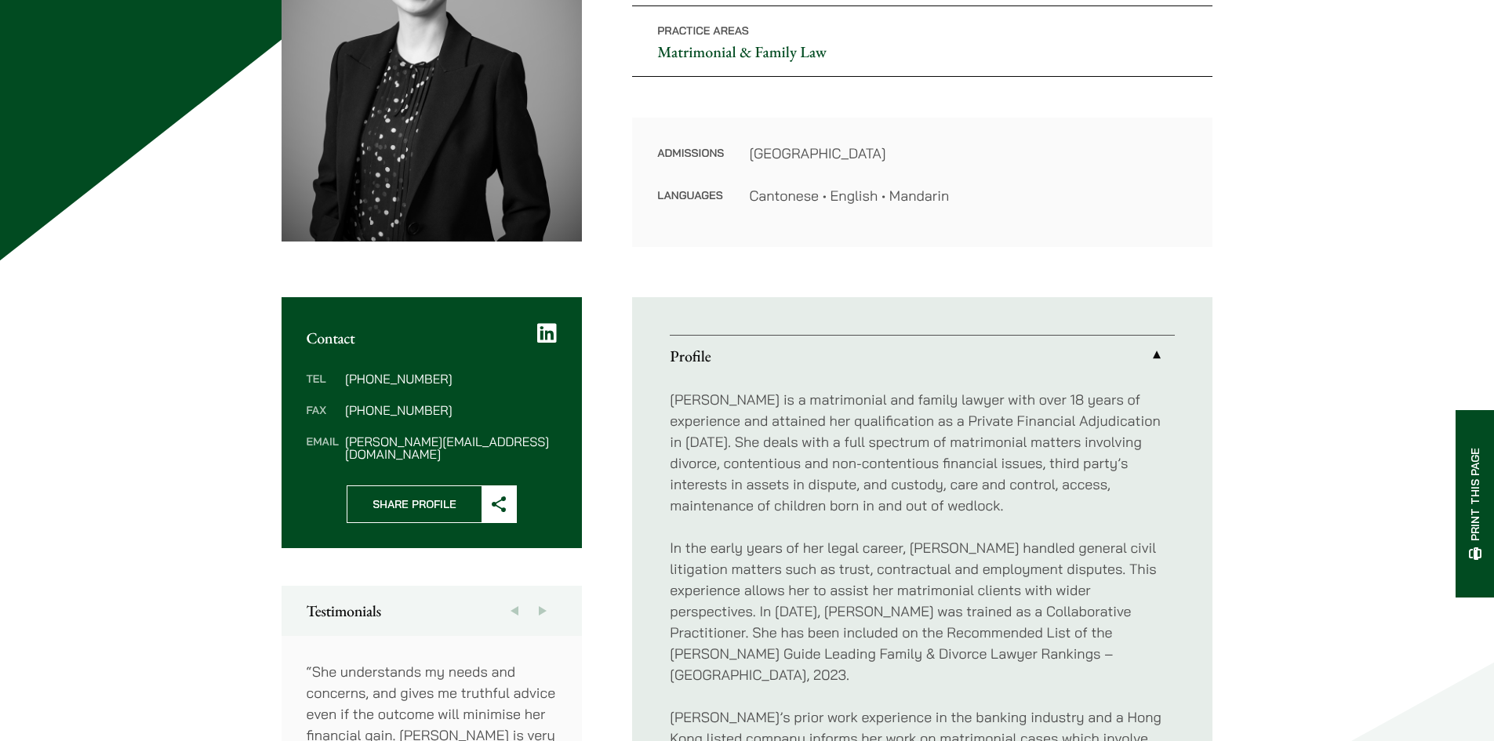
scroll to position [314, 0]
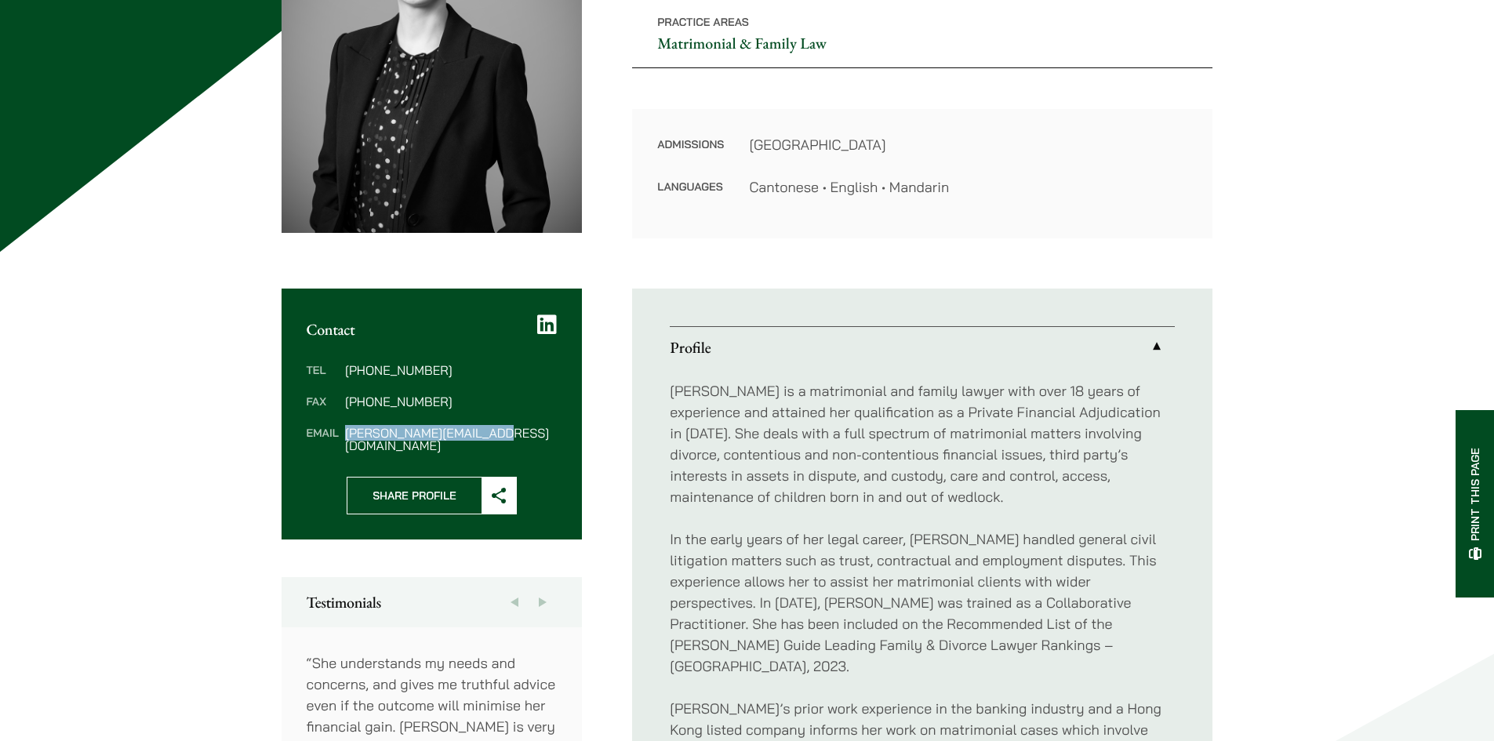
drag, startPoint x: 381, startPoint y: 426, endPoint x: 341, endPoint y: 429, distance: 40.1
click at [341, 429] on dl "Tel (852) 2230 2804 Fax (852) 2845 1637 Email elaine.sum@haldanes.com" at bounding box center [432, 408] width 251 height 88
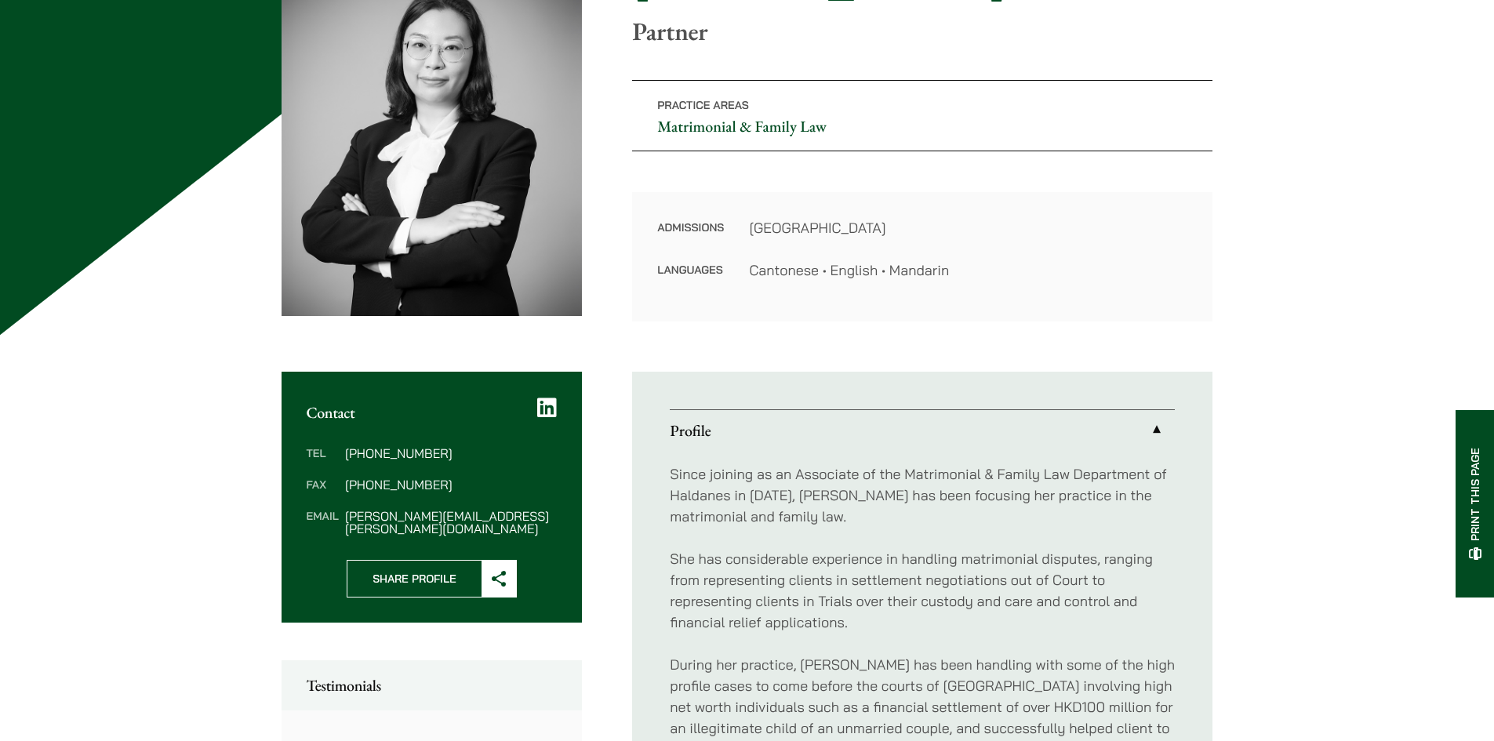
scroll to position [235, 0]
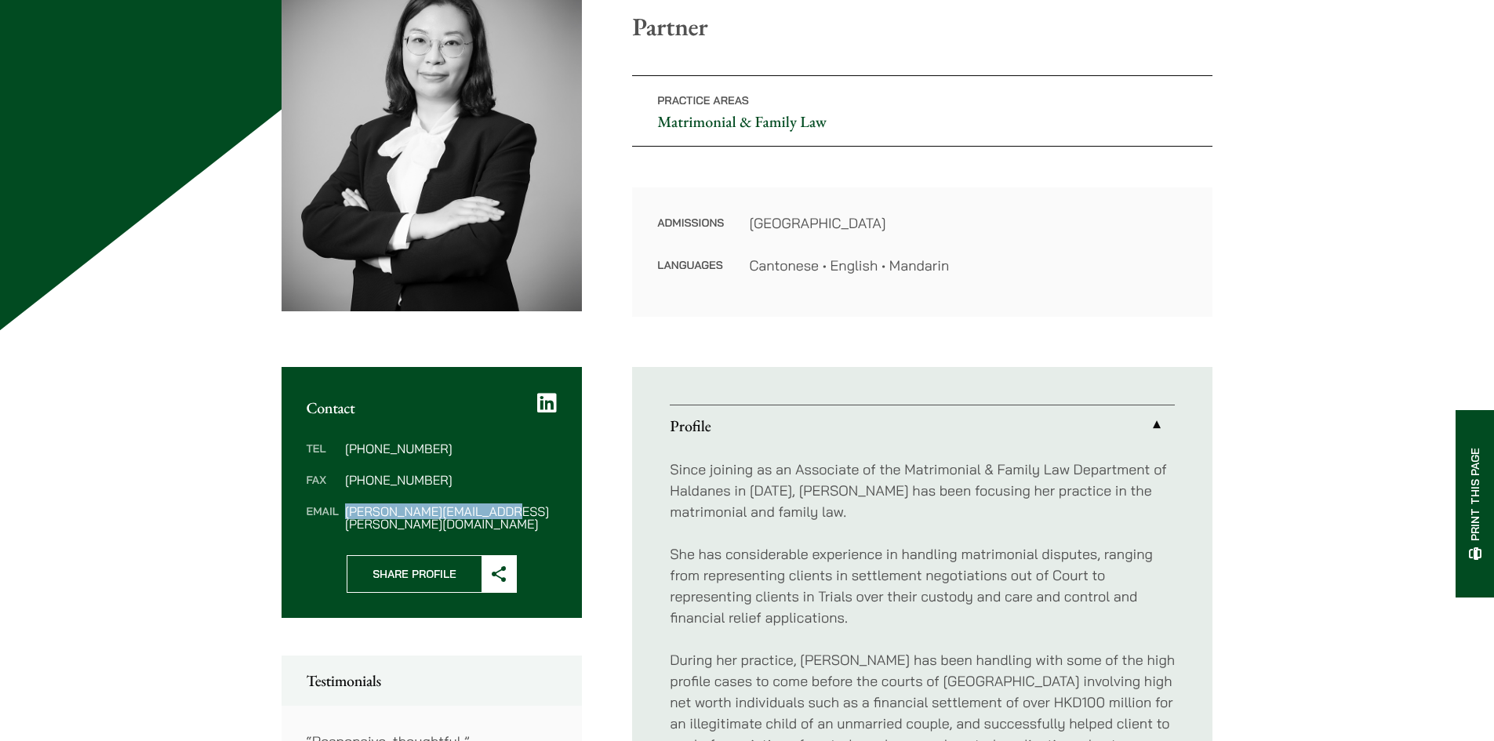
drag, startPoint x: 518, startPoint y: 500, endPoint x: 341, endPoint y: 510, distance: 177.5
click at [341, 510] on dl "Tel [PHONE_NUMBER] Fax [PHONE_NUMBER] Email [PERSON_NAME][EMAIL_ADDRESS][PERSON…" at bounding box center [432, 486] width 251 height 88
copy dl "[PERSON_NAME][EMAIL_ADDRESS][PERSON_NAME][DOMAIN_NAME]"
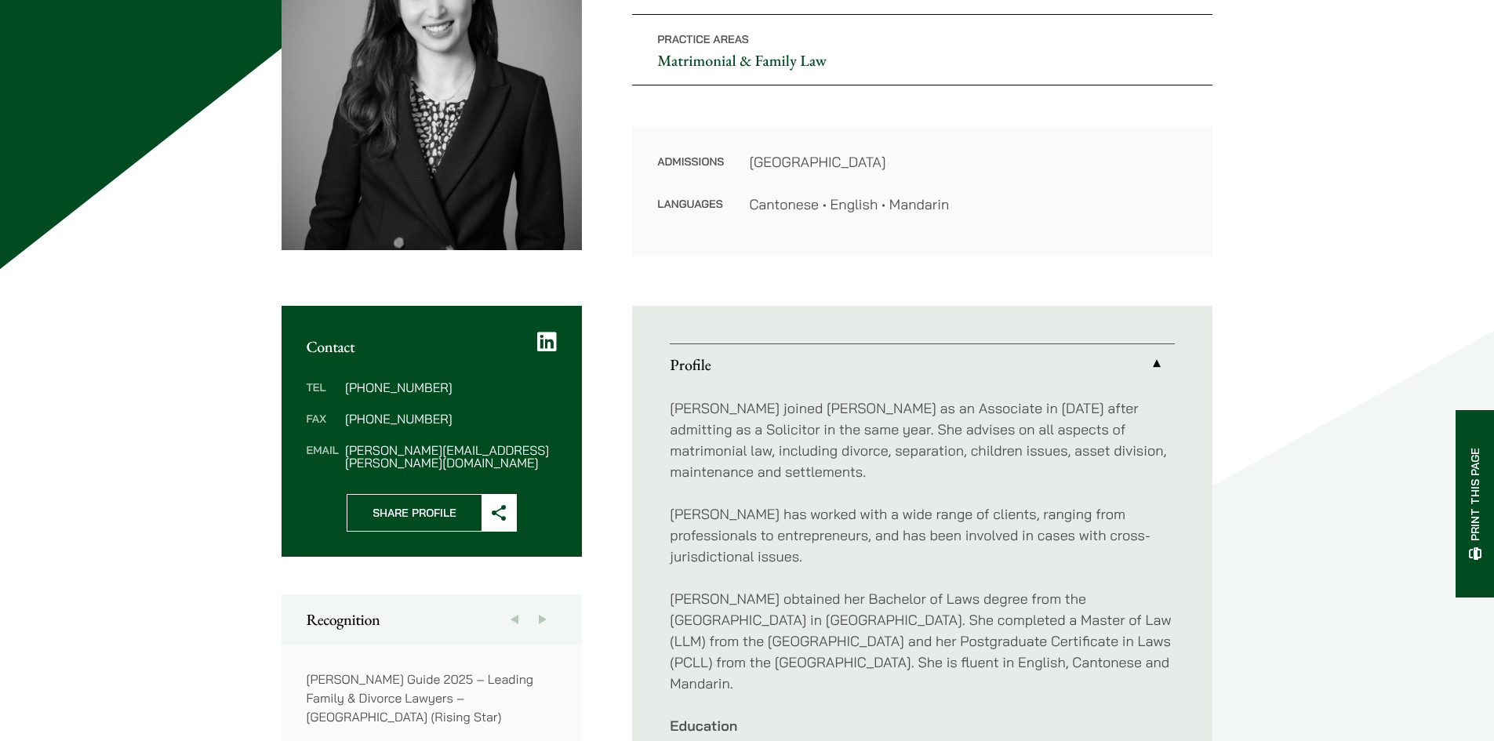
scroll to position [314, 0]
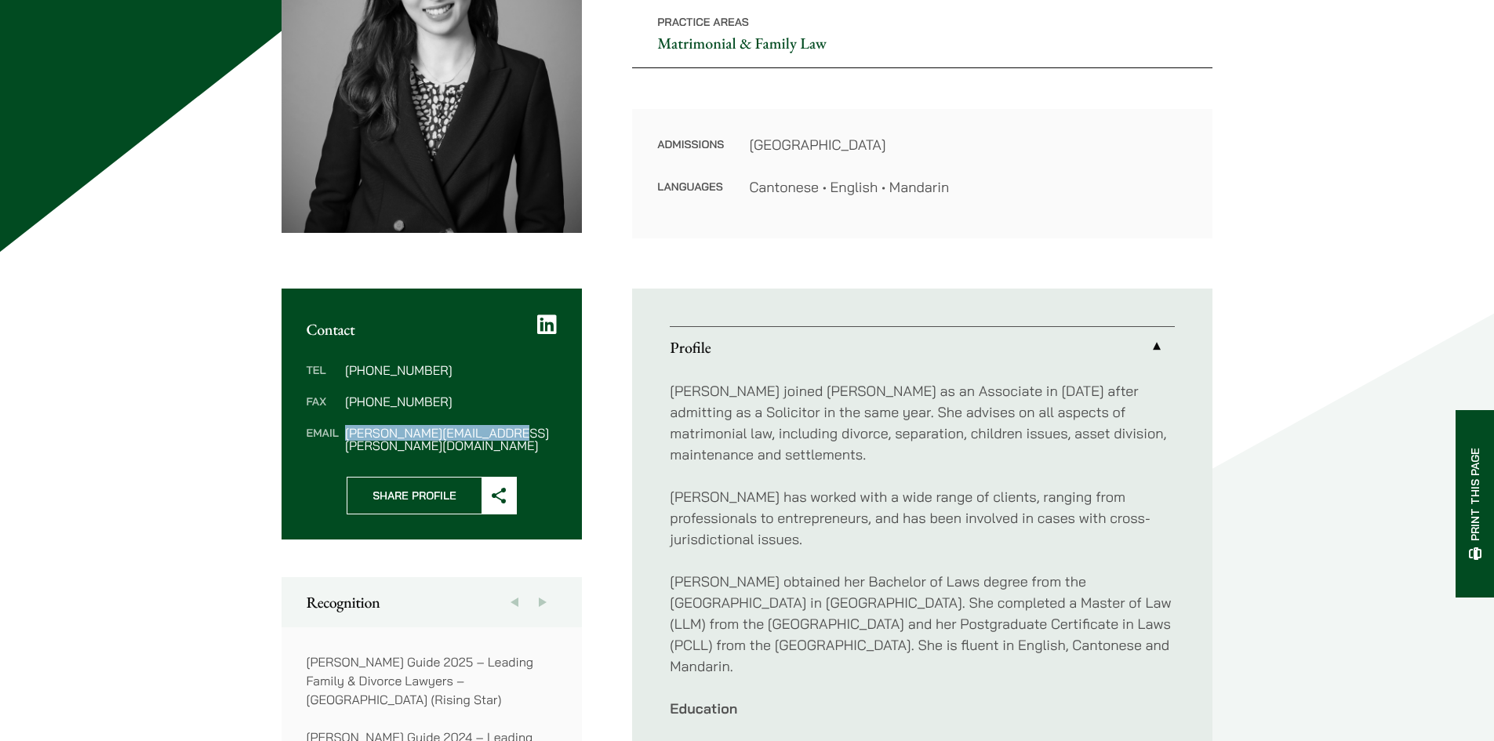
drag, startPoint x: 408, startPoint y: 433, endPoint x: 347, endPoint y: 432, distance: 61.2
click at [347, 432] on dd "[PERSON_NAME][EMAIL_ADDRESS][PERSON_NAME][DOMAIN_NAME]" at bounding box center [451, 439] width 212 height 25
copy dd "[PERSON_NAME][EMAIL_ADDRESS][PERSON_NAME][DOMAIN_NAME]"
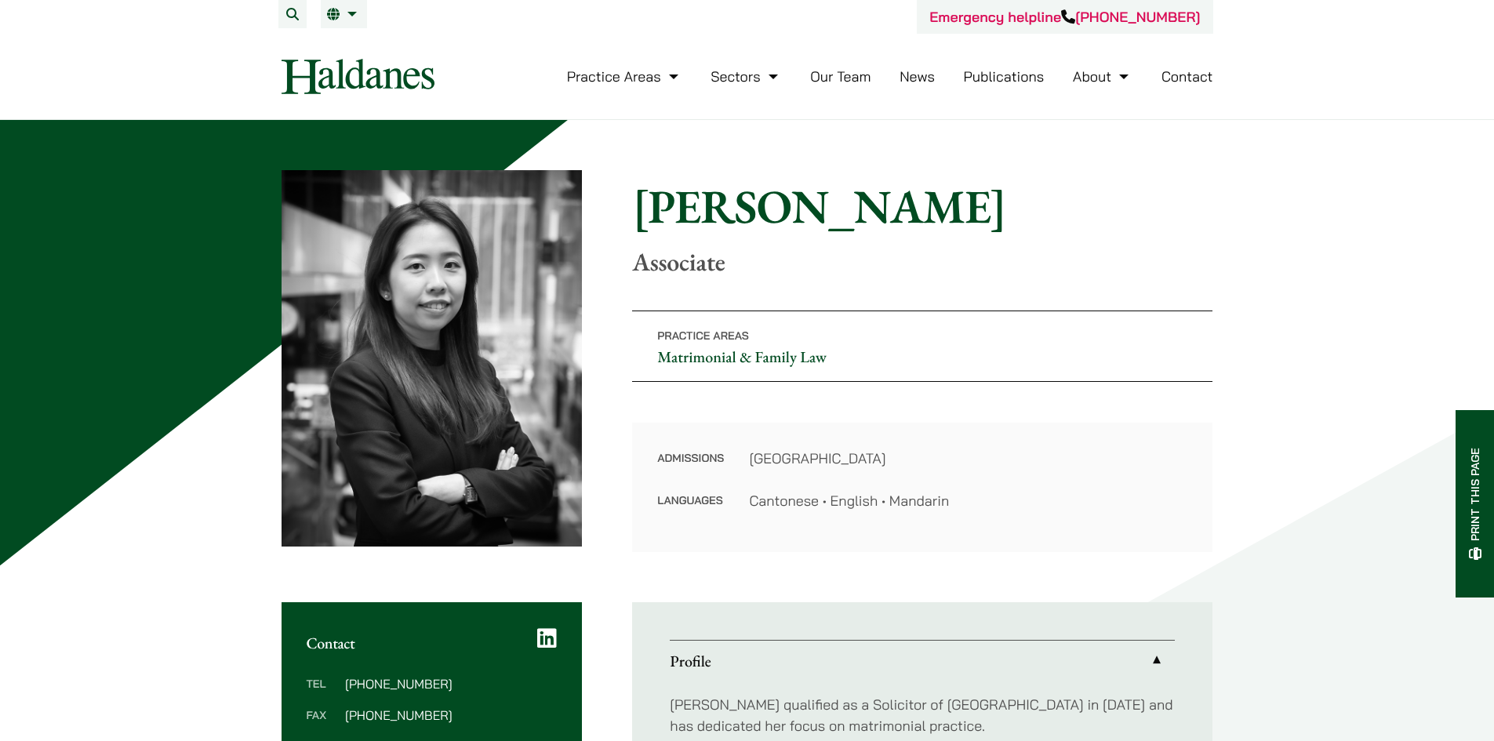
scroll to position [392, 0]
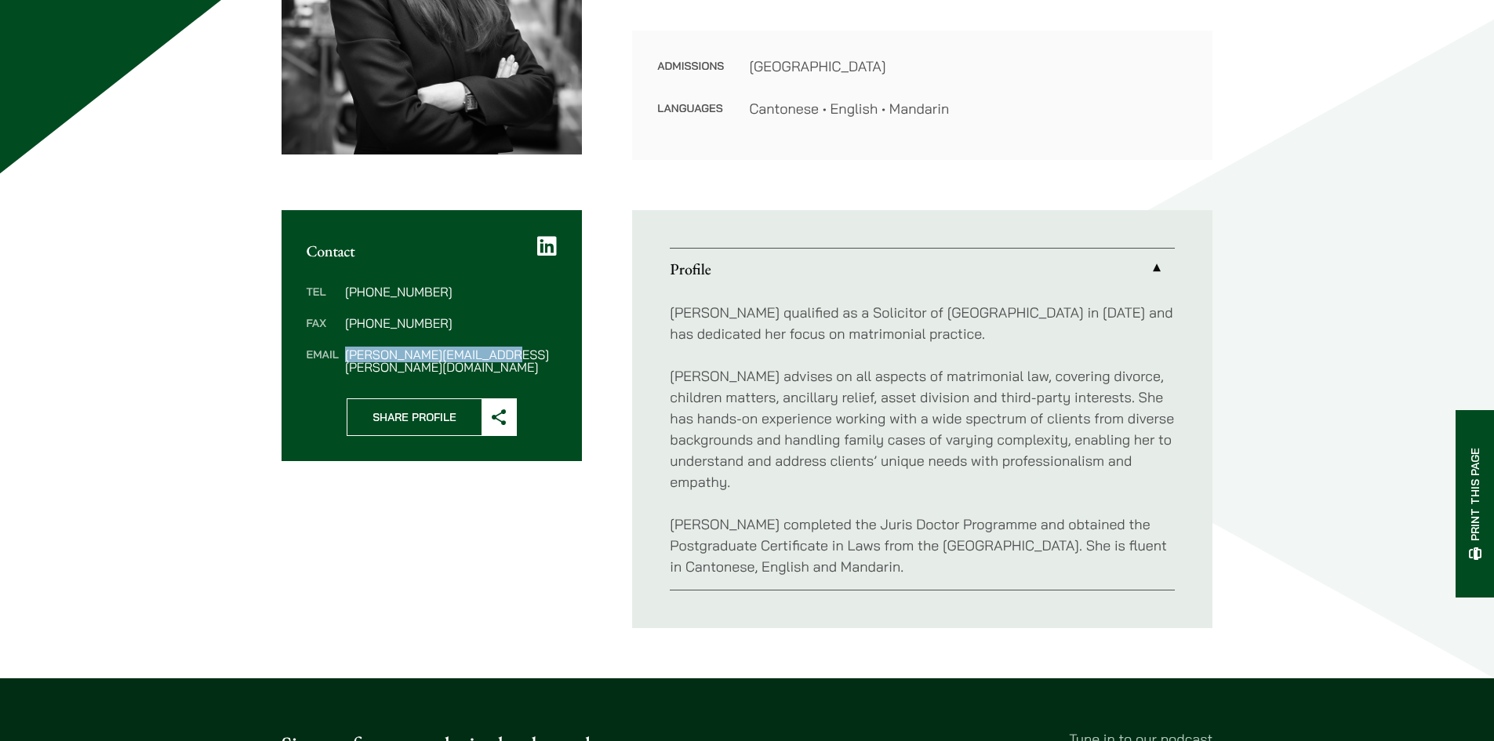
drag, startPoint x: 447, startPoint y: 354, endPoint x: 344, endPoint y: 358, distance: 102.8
click at [345, 358] on dd "alvina.suen@haldanes.com" at bounding box center [451, 360] width 212 height 25
copy dd "alvina.suen@haldanes.com"
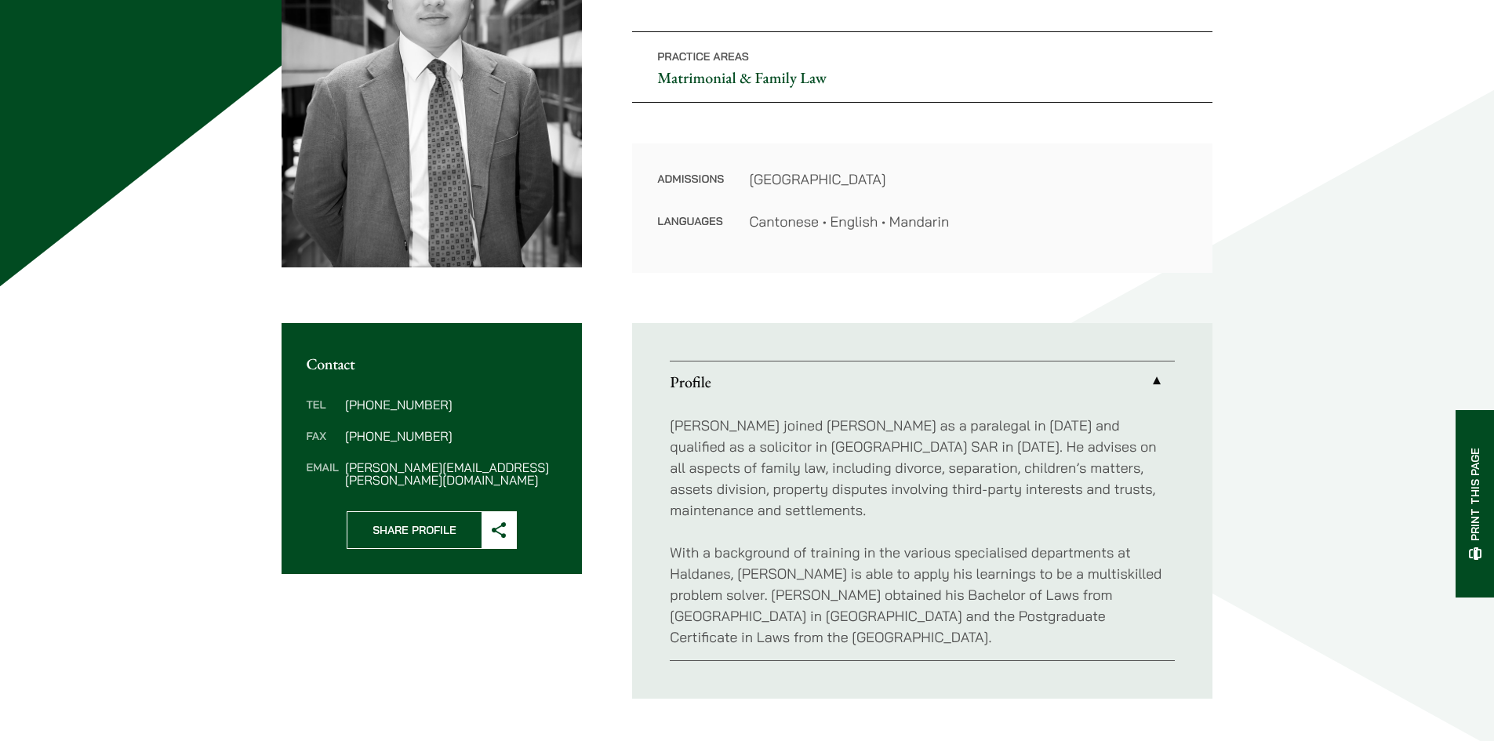
scroll to position [314, 0]
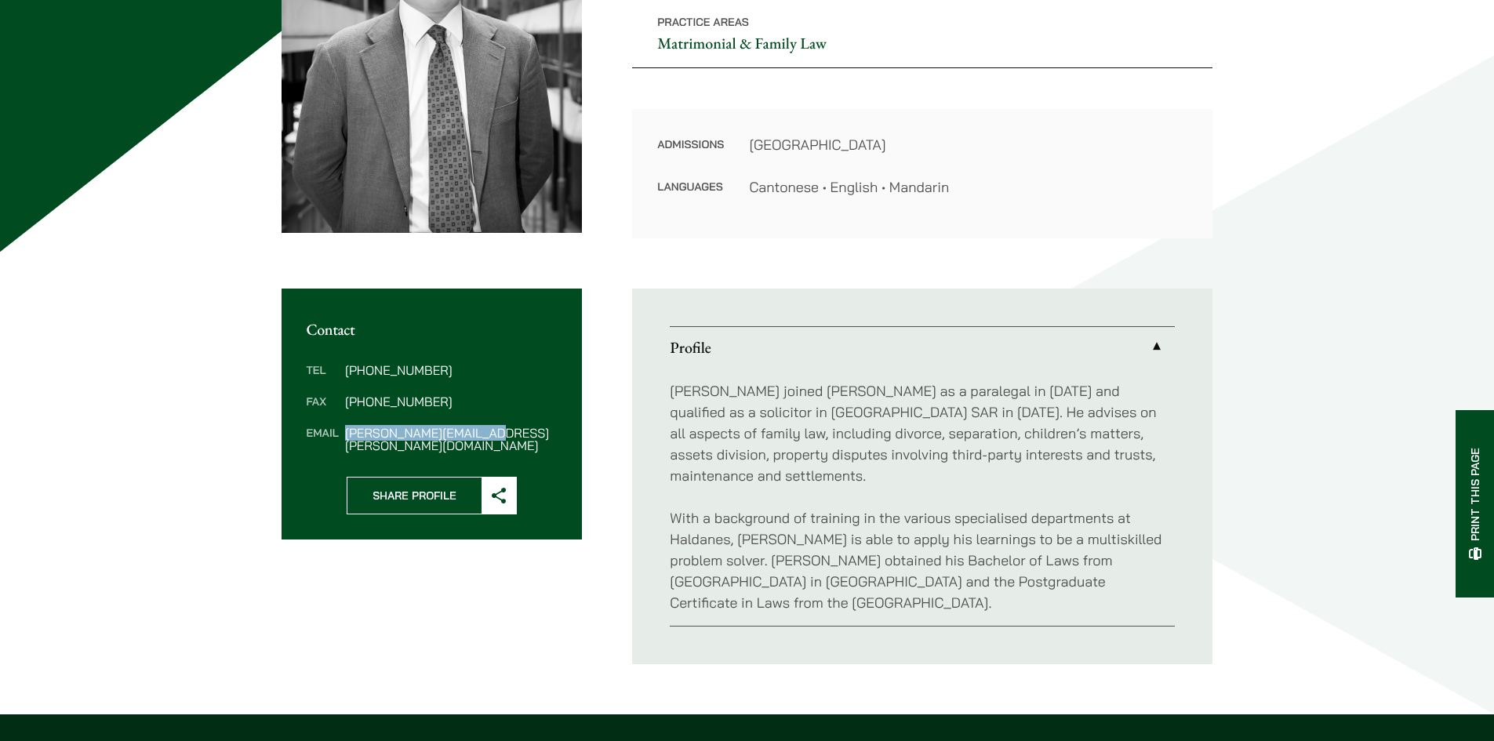
drag, startPoint x: 522, startPoint y: 429, endPoint x: 343, endPoint y: 438, distance: 179.0
click at [343, 438] on dl "Tel [PHONE_NUMBER] Fax [PHONE_NUMBER] Email [PERSON_NAME][EMAIL_ADDRESS][PERSON…" at bounding box center [432, 408] width 251 height 88
copy dd "[PERSON_NAME][EMAIL_ADDRESS][PERSON_NAME][DOMAIN_NAME]"
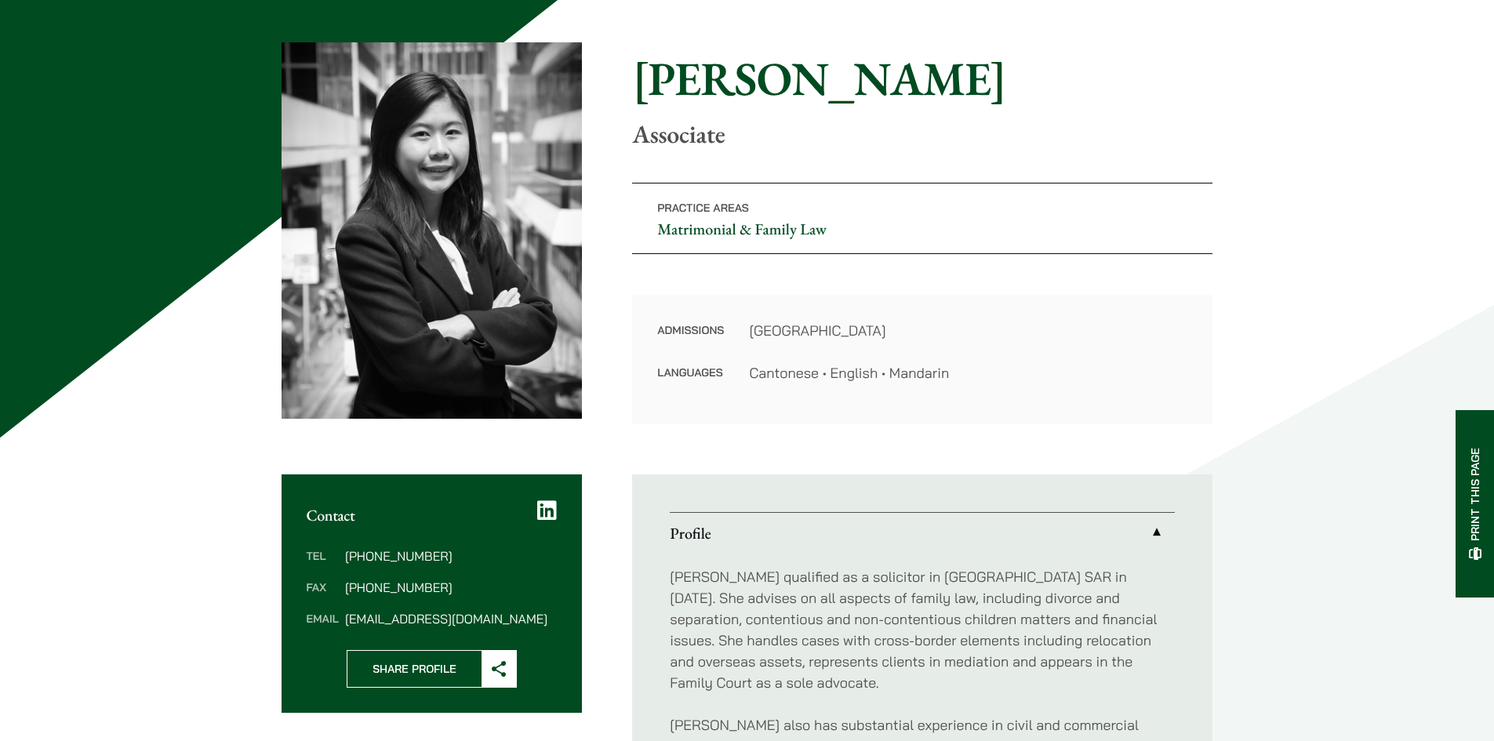
scroll to position [392, 0]
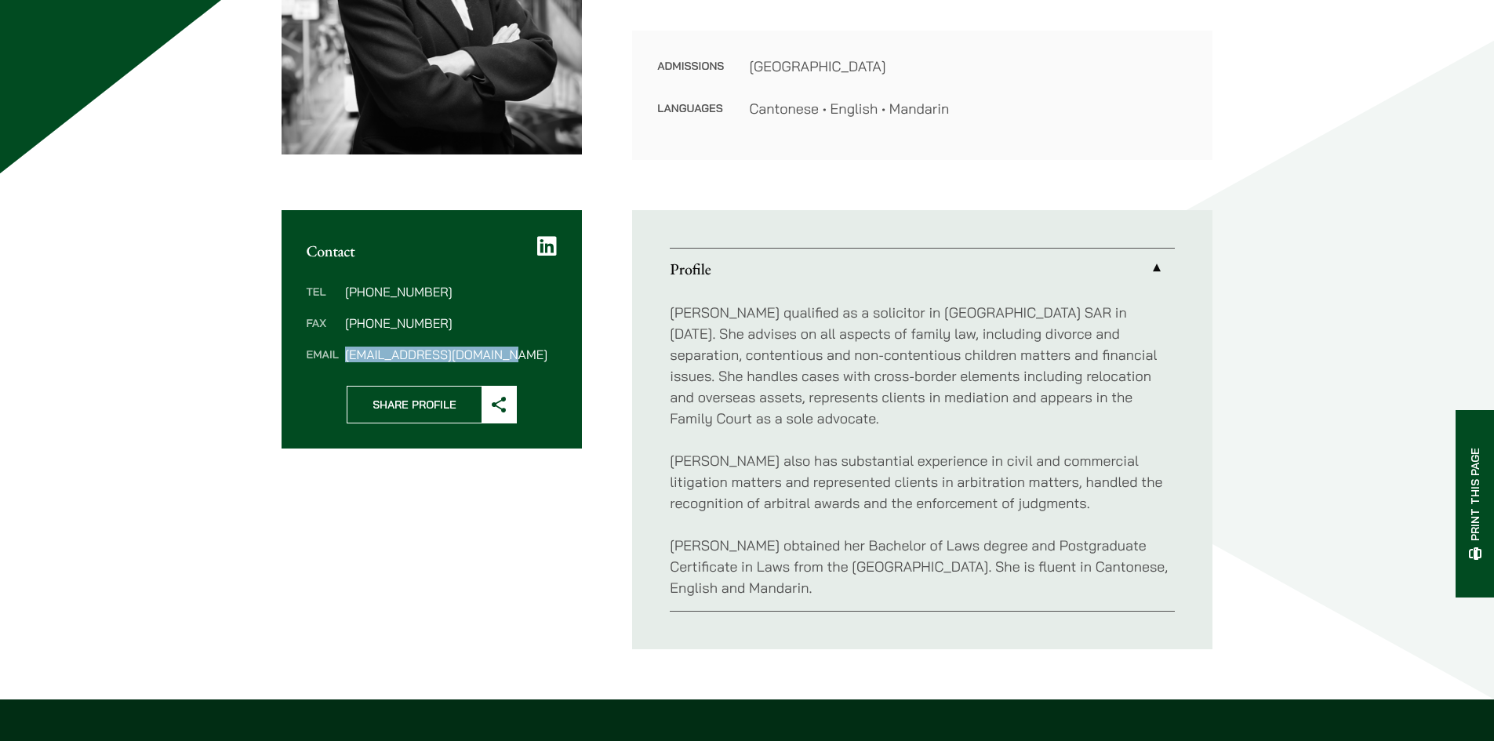
drag, startPoint x: 526, startPoint y: 354, endPoint x: 339, endPoint y: 355, distance: 187.4
click at [339, 355] on dl "Tel [PHONE_NUMBER] Fax [PHONE_NUMBER] Email [EMAIL_ADDRESS][DOMAIN_NAME]" at bounding box center [432, 322] width 251 height 75
copy dl "[EMAIL_ADDRESS][DOMAIN_NAME]"
